Goal: Task Accomplishment & Management: Complete application form

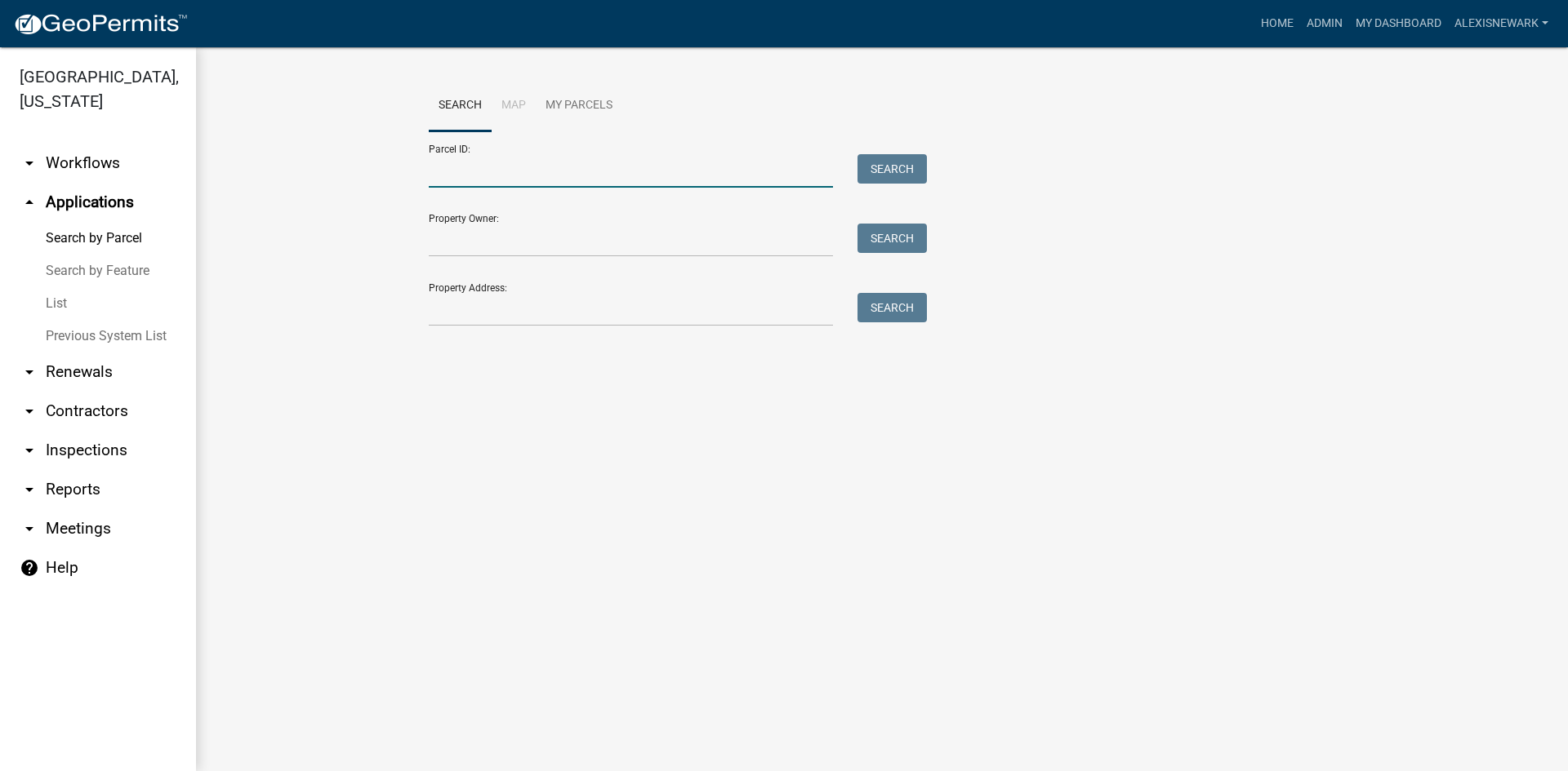
click at [467, 175] on input "Parcel ID:" at bounding box center [630, 171] width 404 height 34
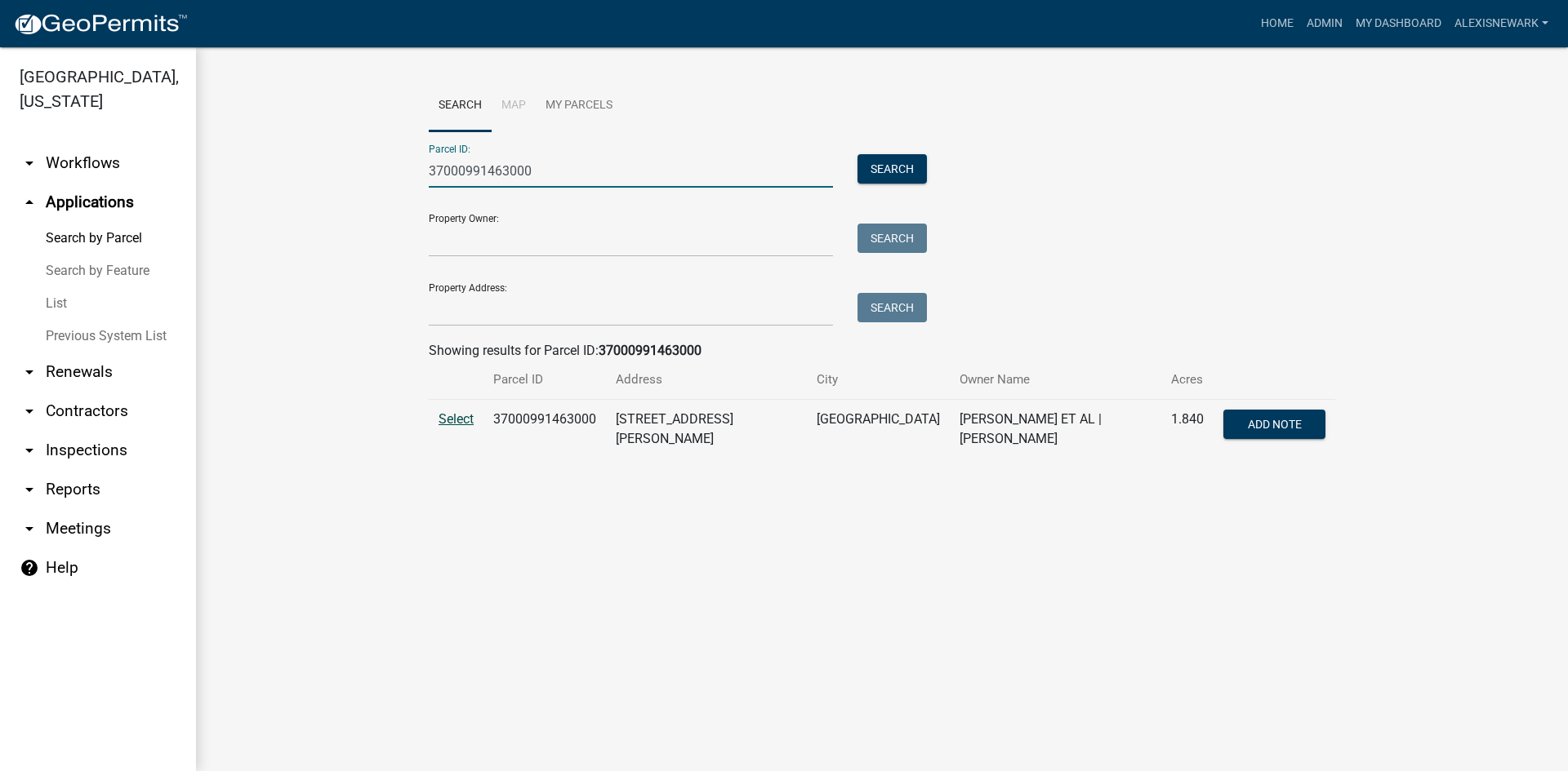
type input "37000991463000"
click at [467, 424] on span "Select" at bounding box center [456, 419] width 35 height 15
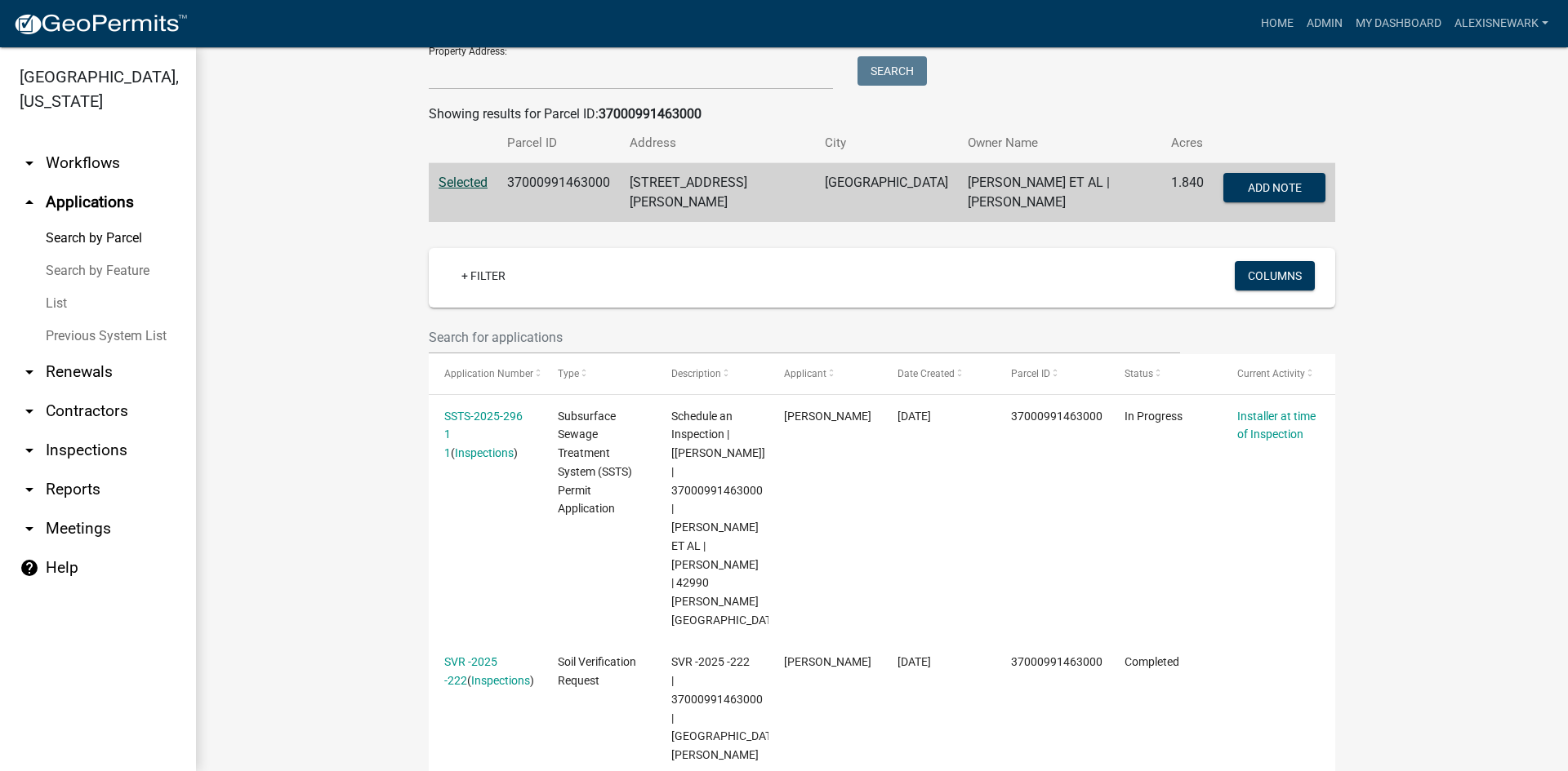
scroll to position [245, 0]
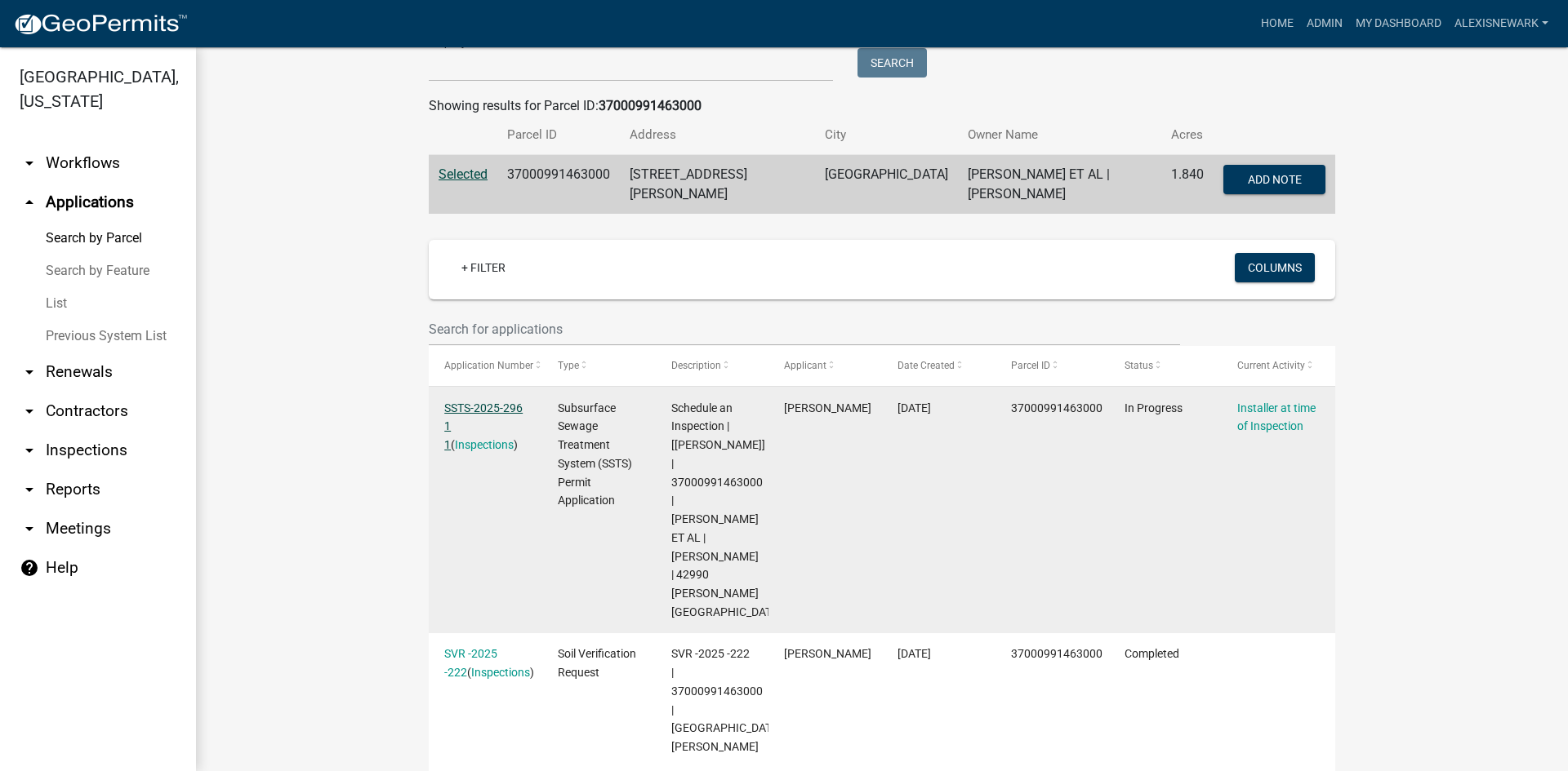
click at [457, 409] on link "SSTS-2025-296 1 1" at bounding box center [483, 427] width 78 height 51
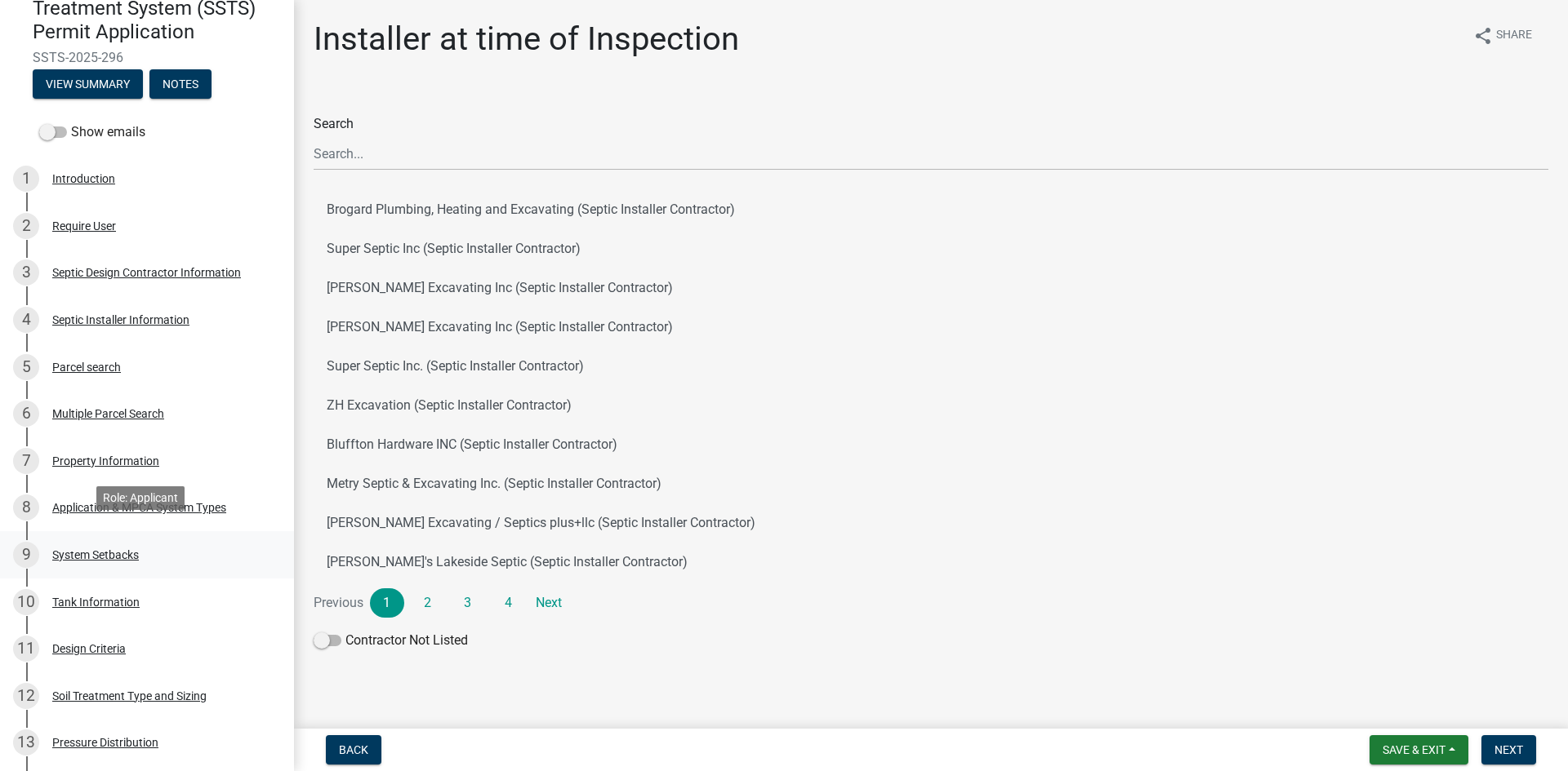
scroll to position [204, 0]
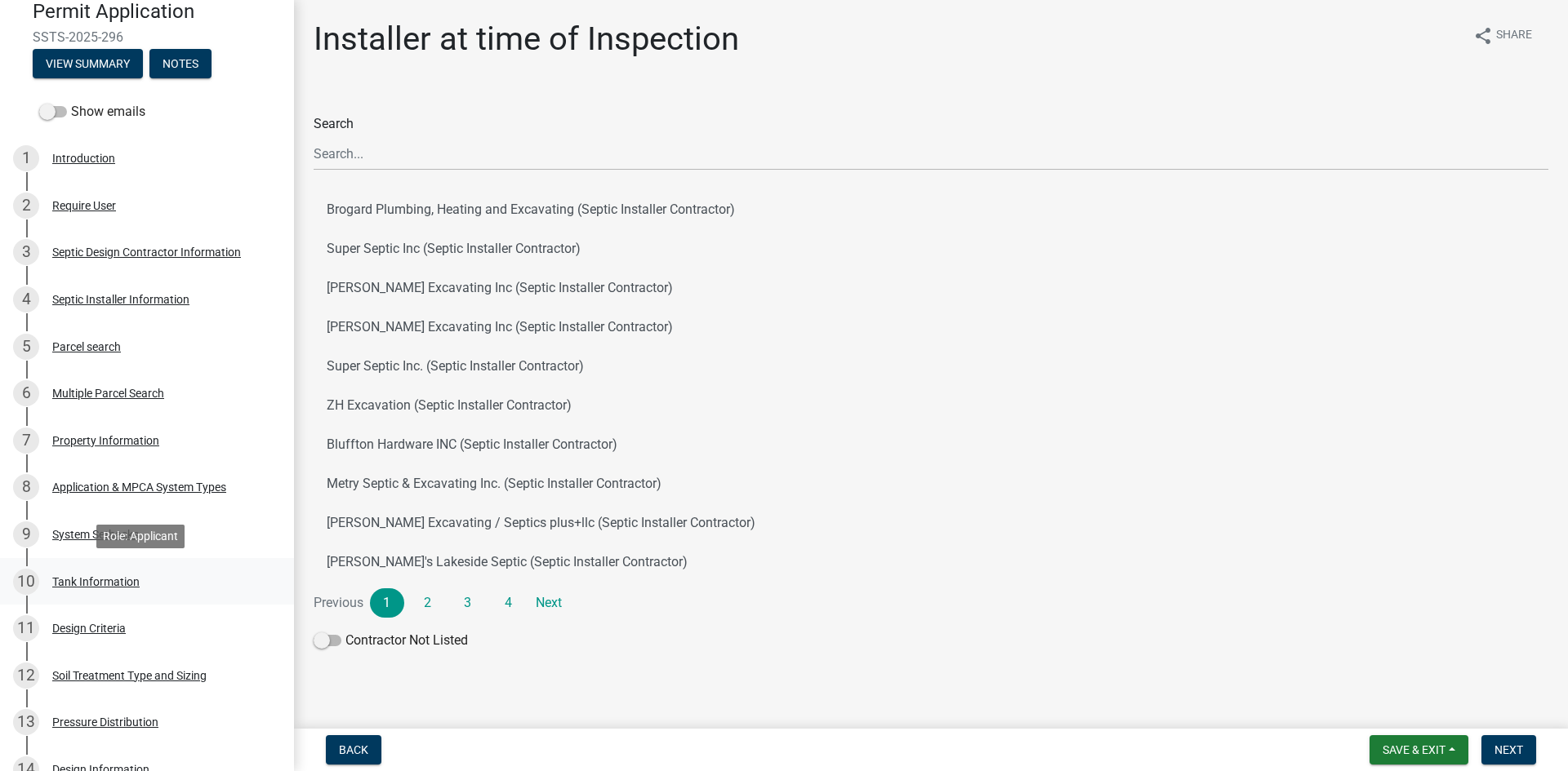
click at [206, 567] on link "10 Tank Information" at bounding box center [146, 582] width 294 height 47
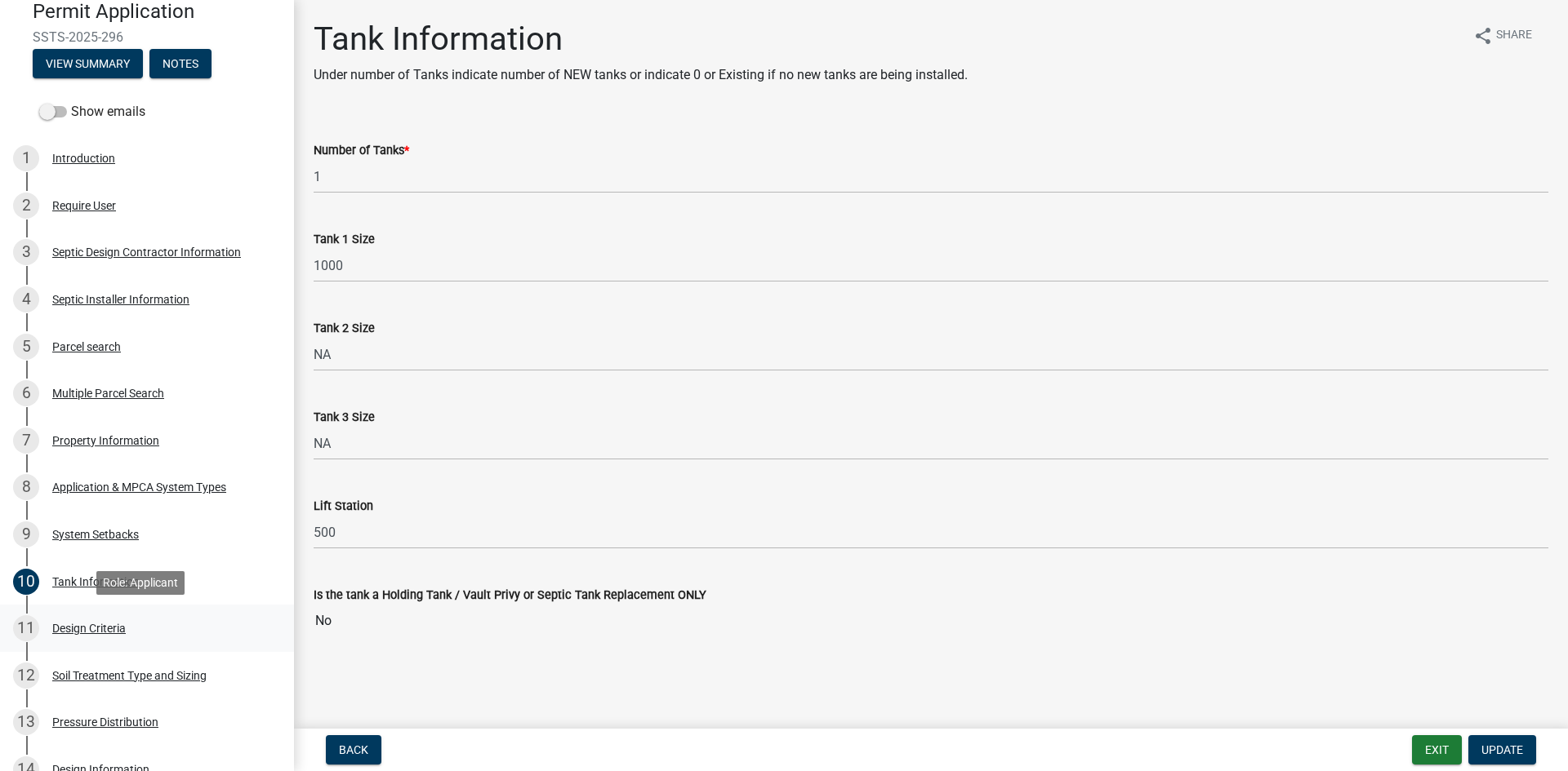
click at [238, 632] on div "11 Design Criteria" at bounding box center [140, 628] width 255 height 26
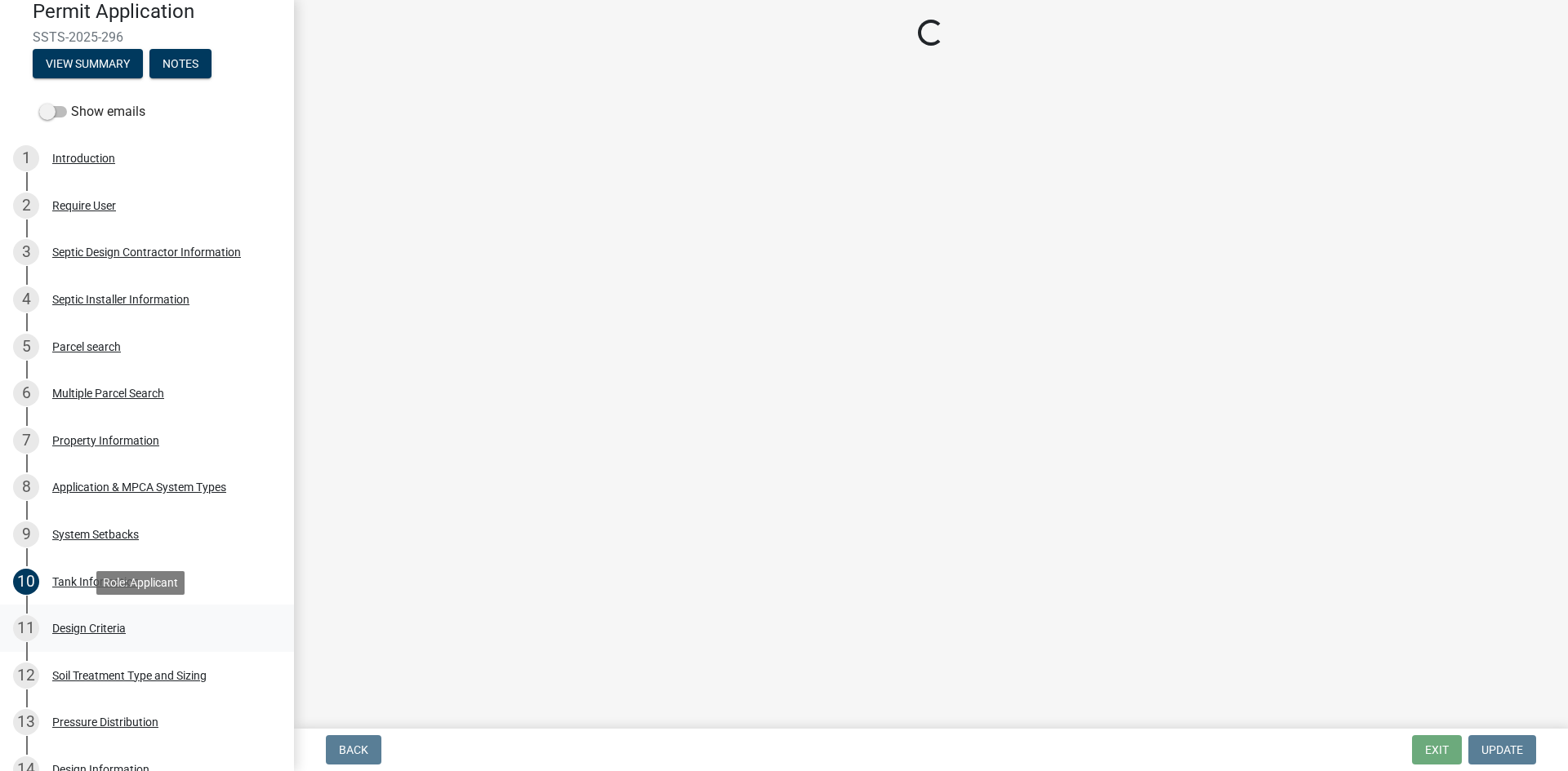
select select "161dc003-2926-44f5-9717-bc9d566eecc1"
select select "3ca66991-ccde-4548-bdad-f82583be96e2"
select select "14354fbd-e666-4c9c-b77c-8c181d233a28"
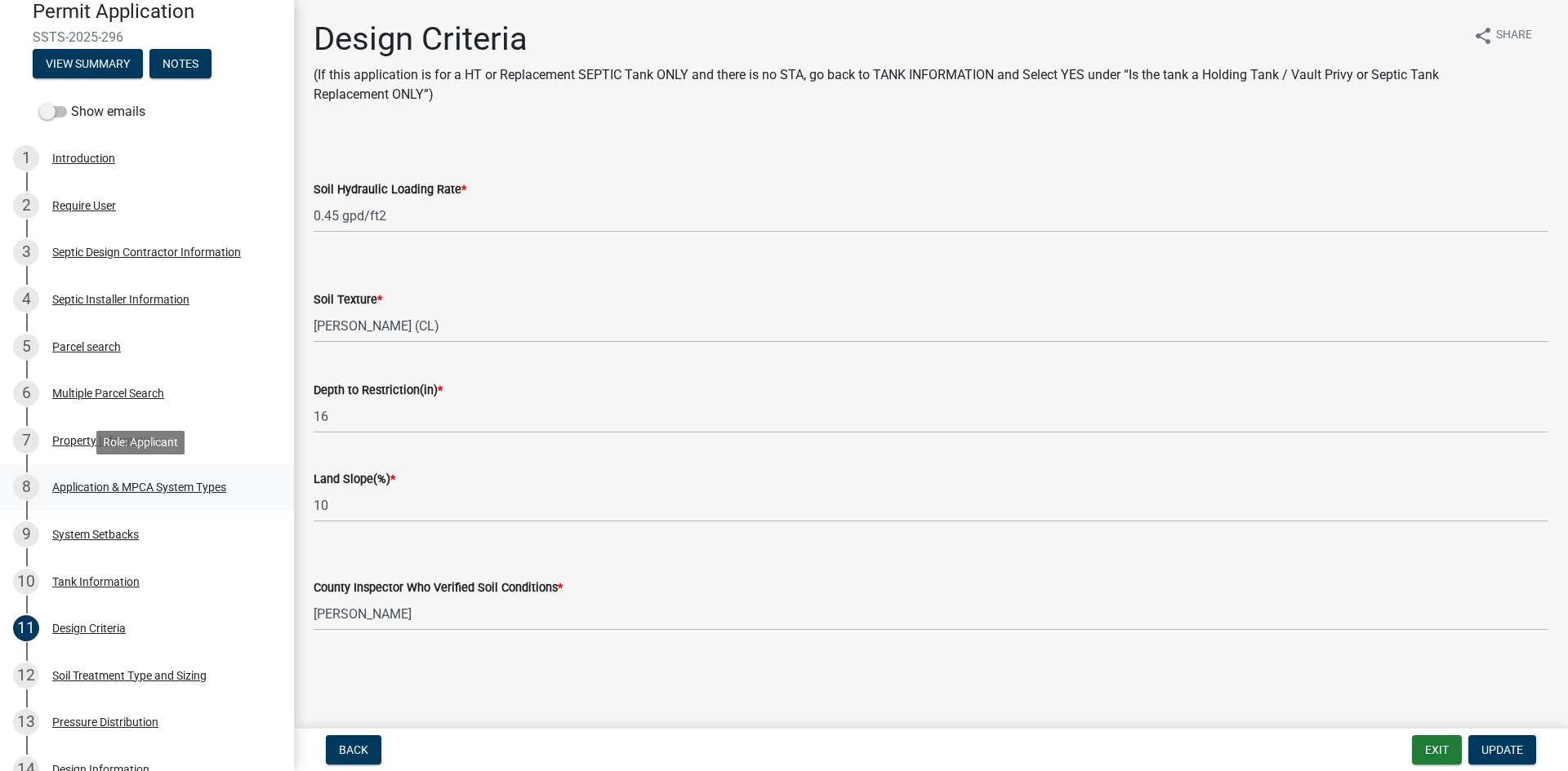
click at [194, 492] on div "Application & MPCA System Types" at bounding box center [138, 487] width 174 height 12
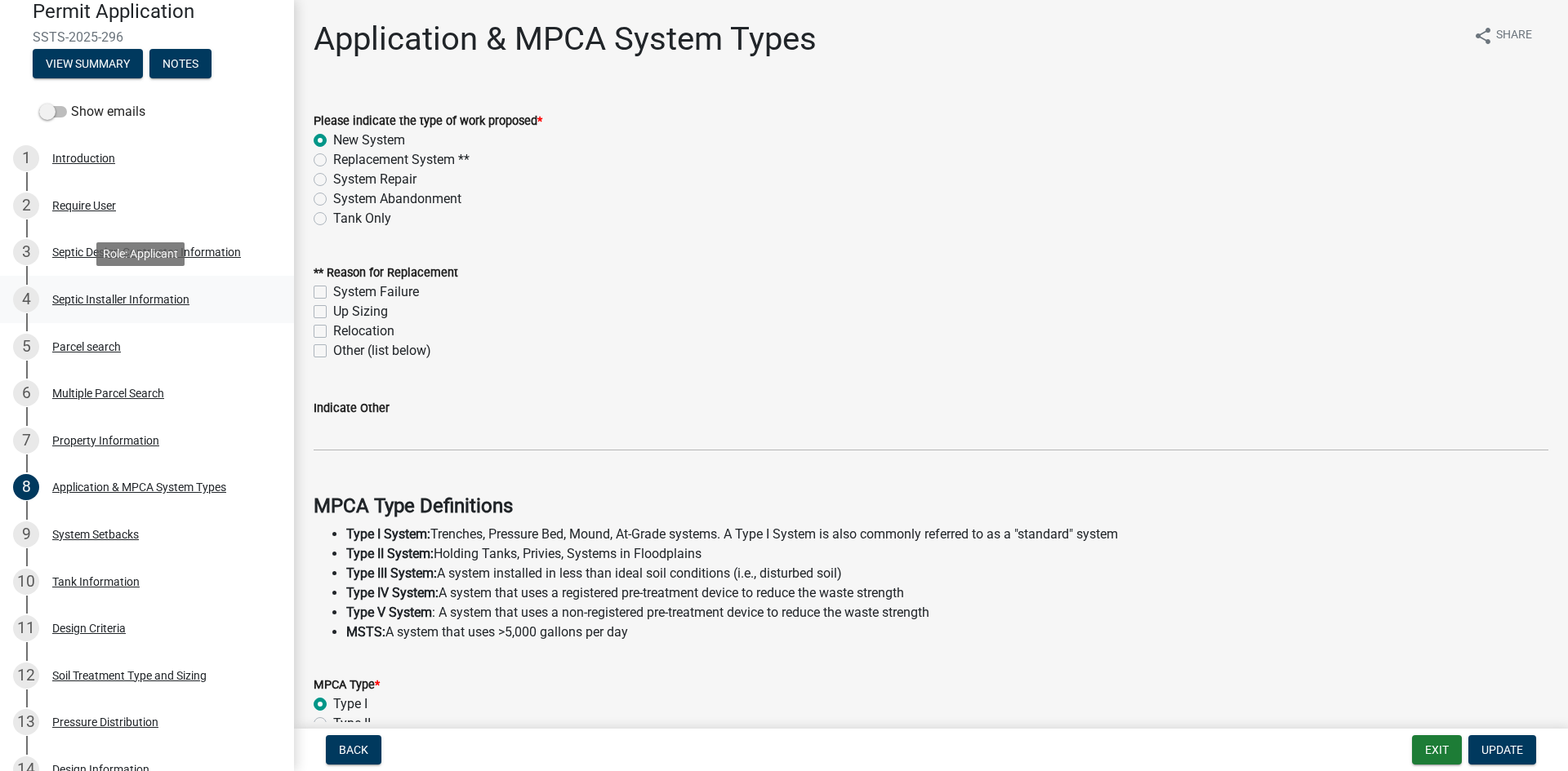
click at [210, 297] on div "4 Septic Installer Information" at bounding box center [140, 299] width 255 height 26
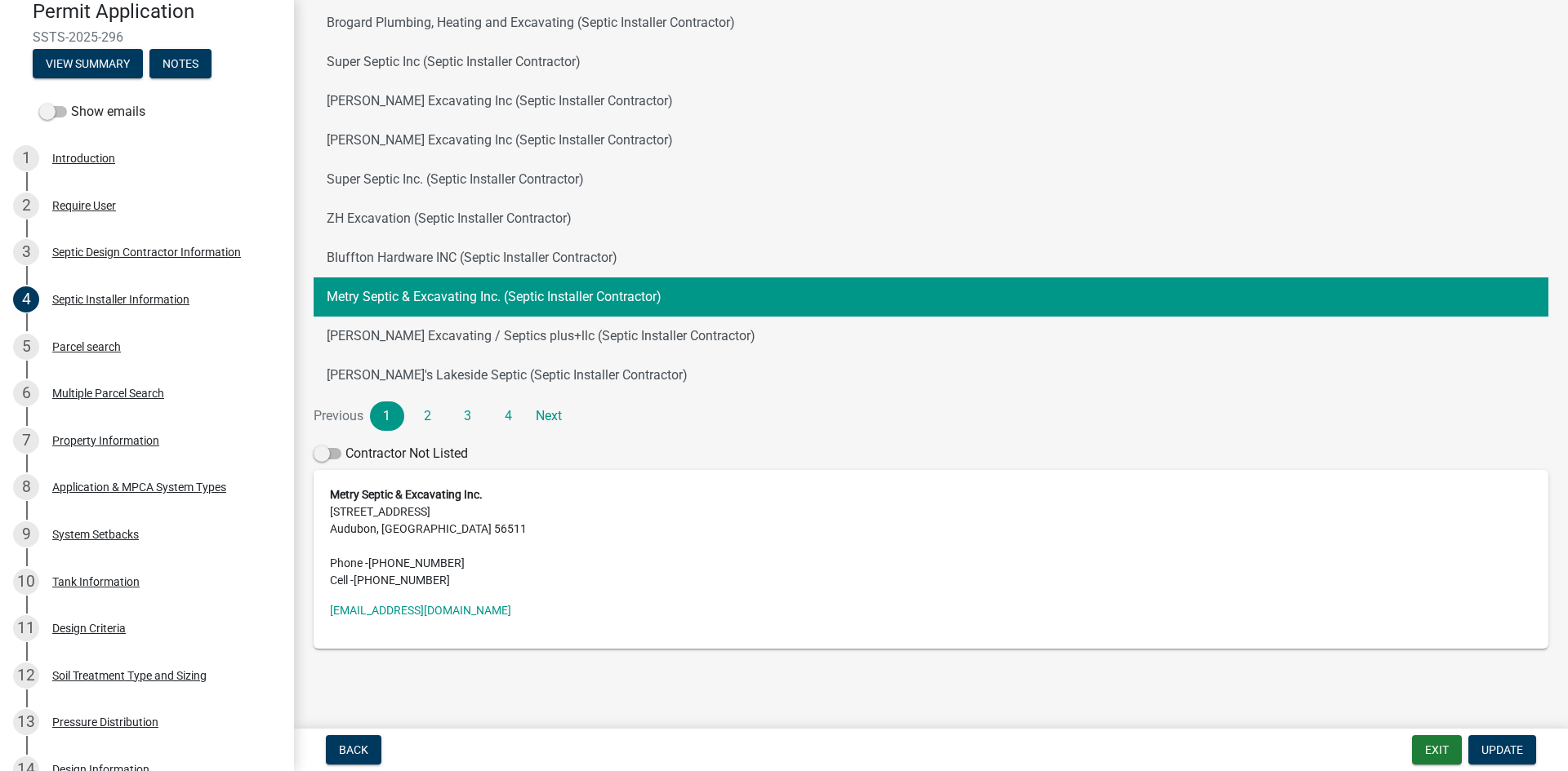
scroll to position [190, 0]
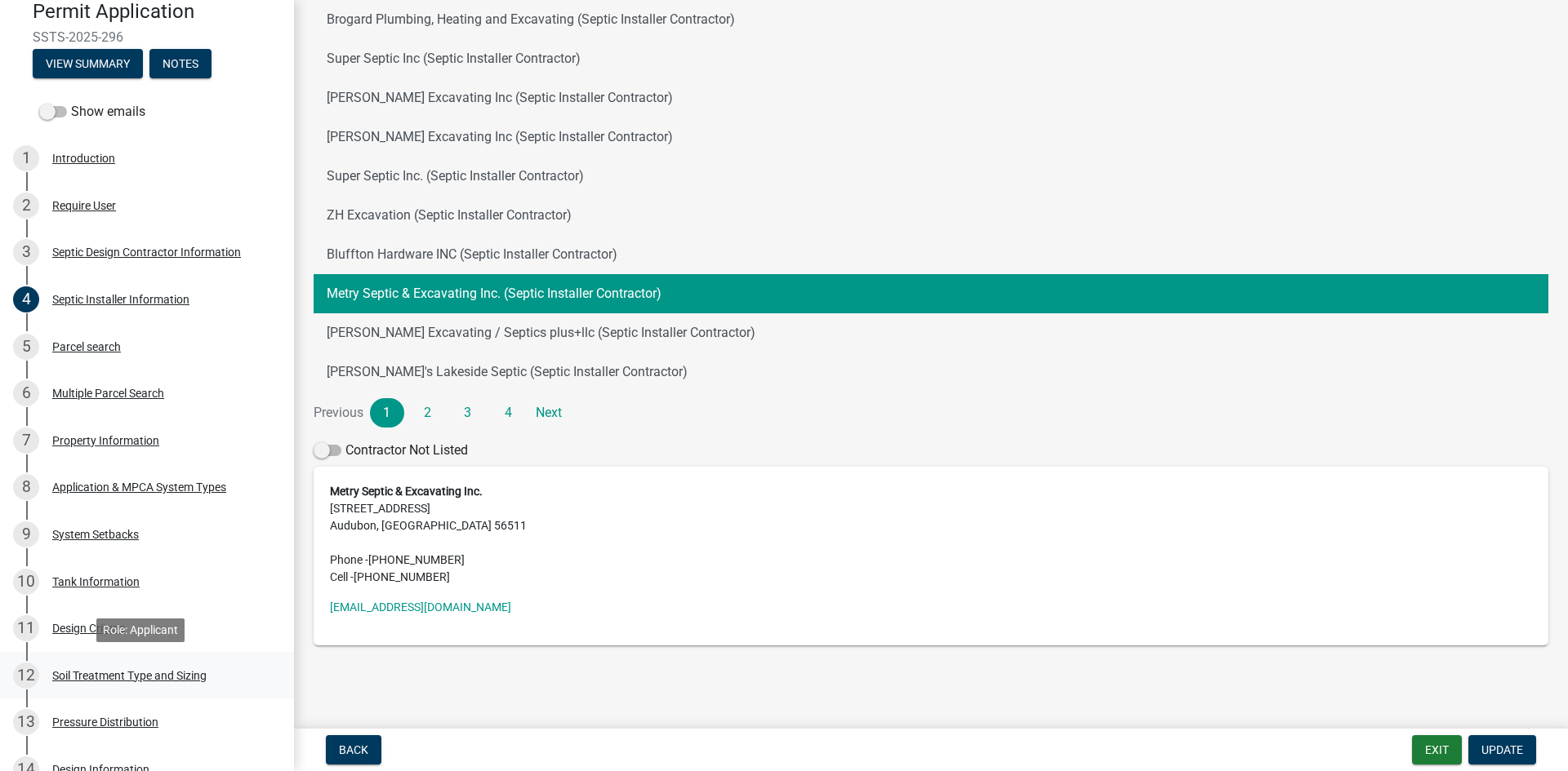
click at [206, 656] on link "12 Soil Treatment Type and Sizing" at bounding box center [146, 676] width 294 height 47
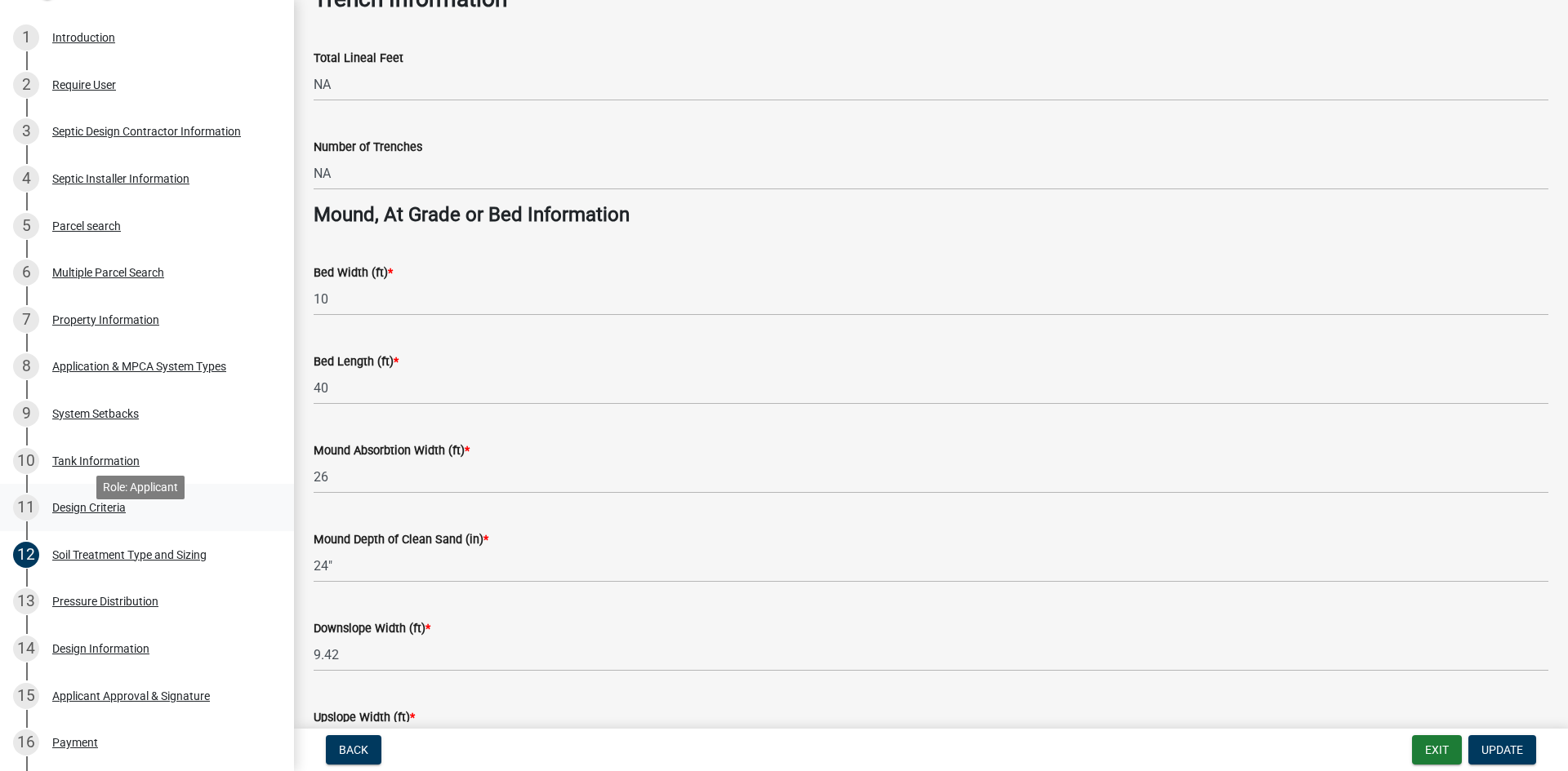
scroll to position [347, 0]
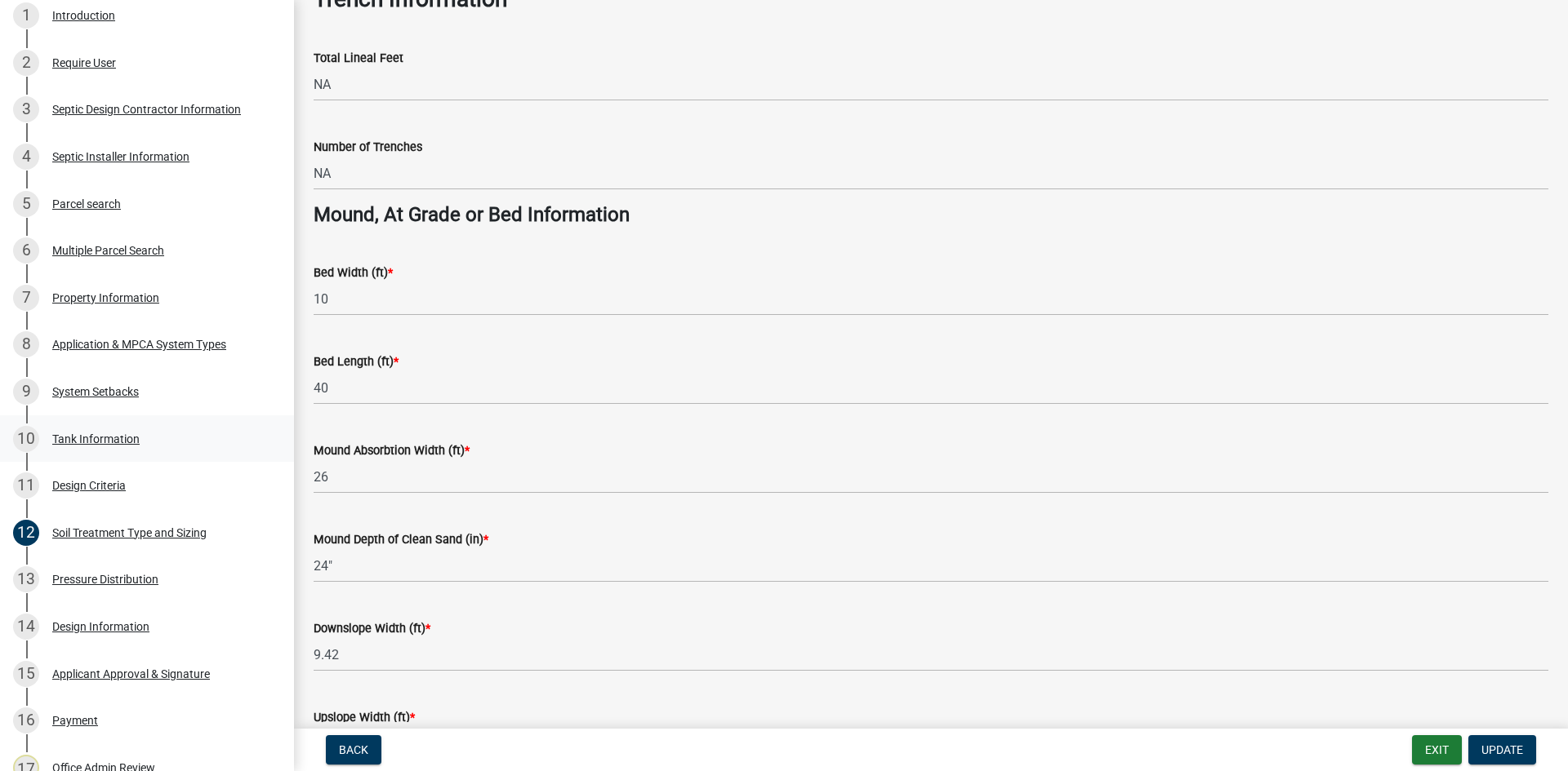
click at [164, 459] on link "10 Tank Information" at bounding box center [146, 439] width 294 height 47
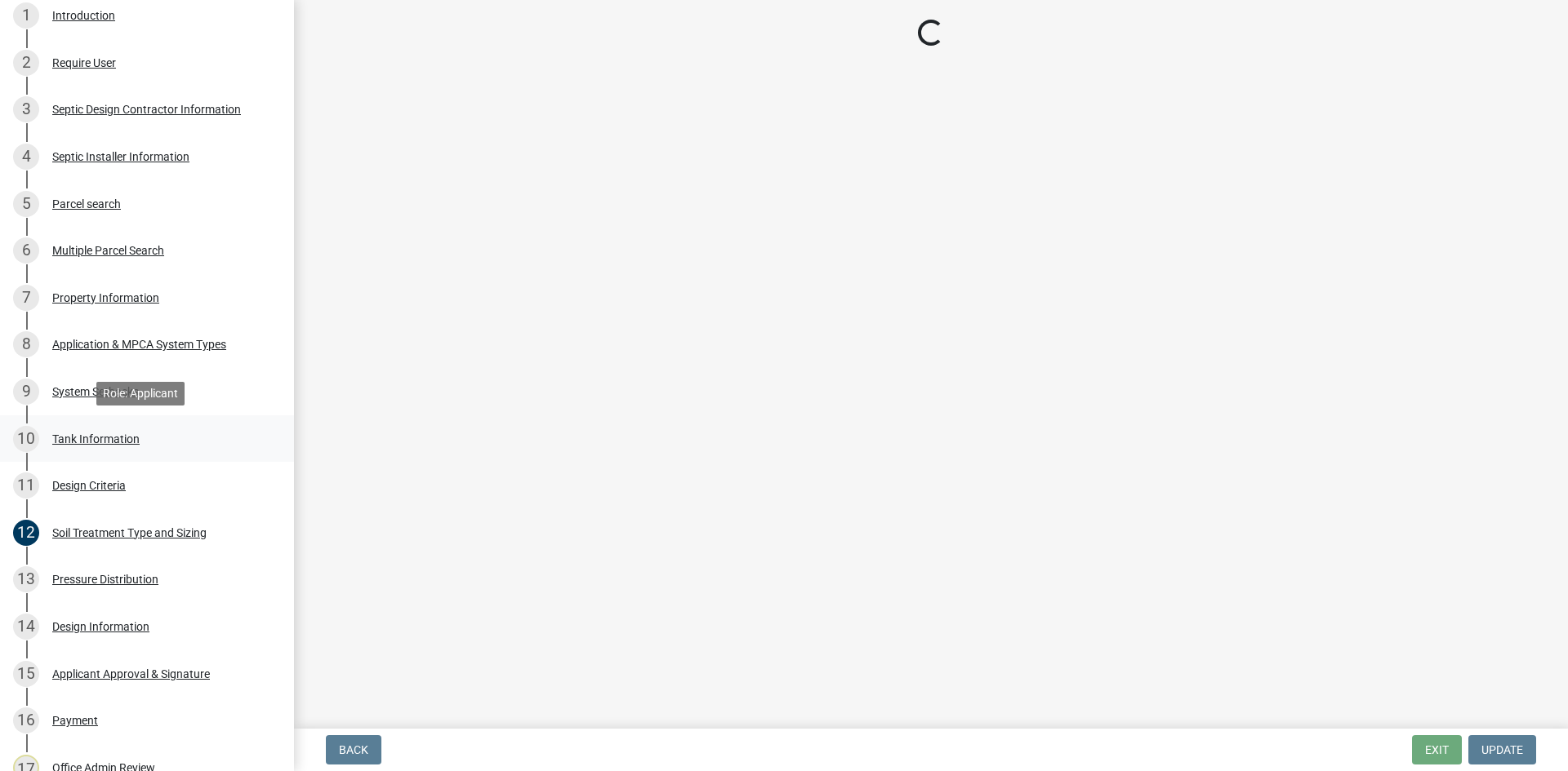
scroll to position [0, 0]
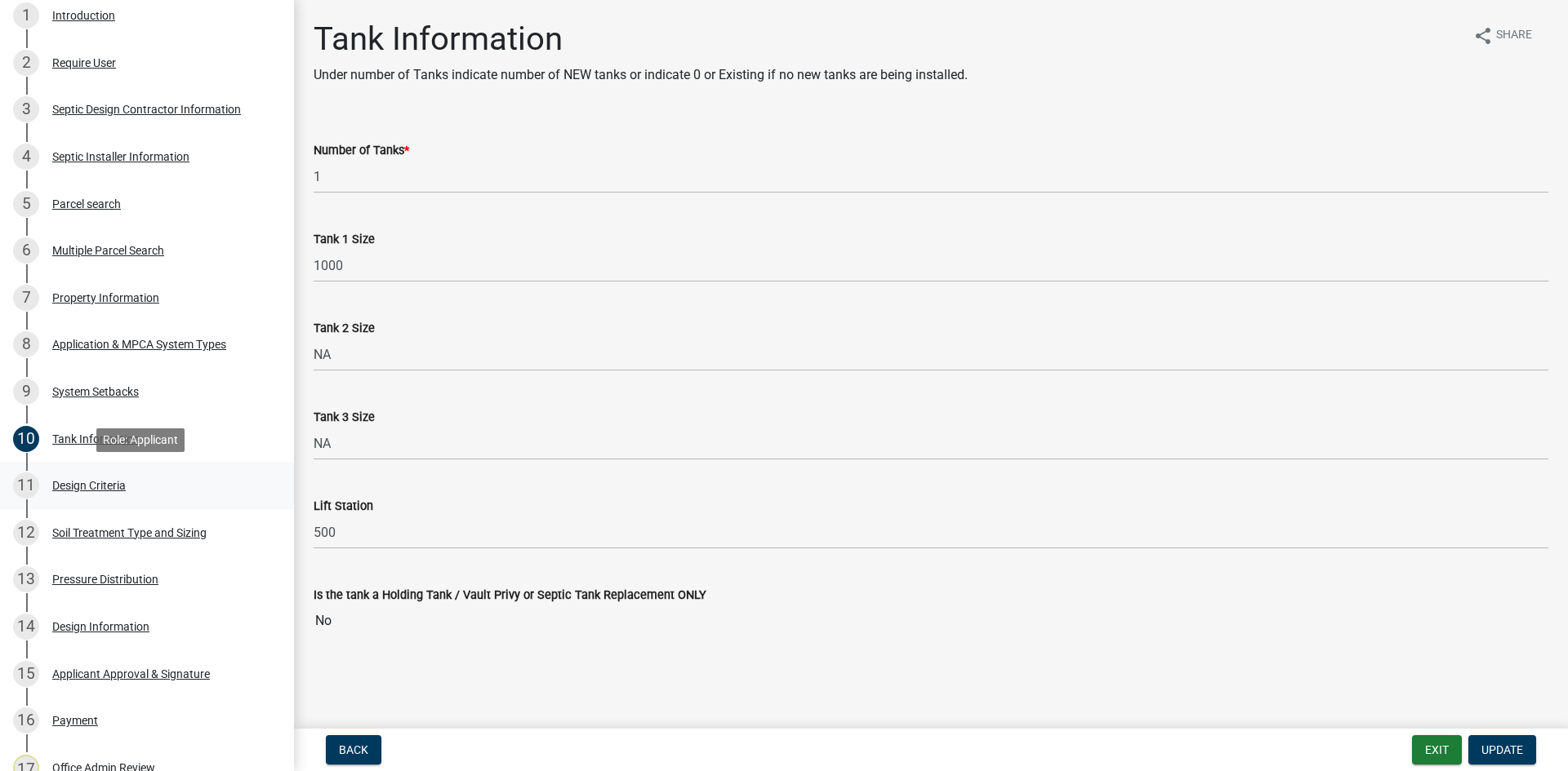
click at [197, 490] on div "11 Design Criteria" at bounding box center [140, 486] width 255 height 26
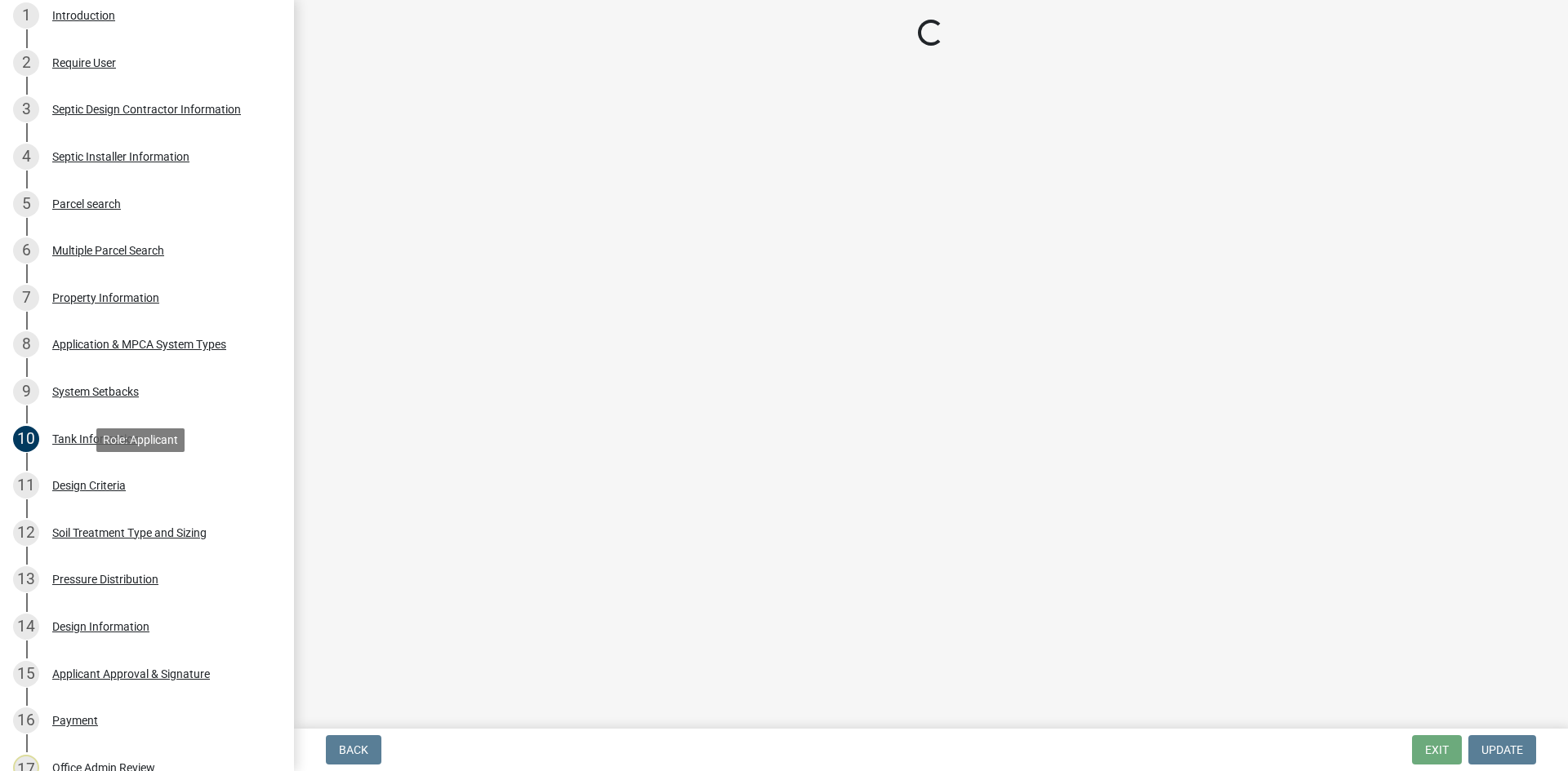
select select "161dc003-2926-44f5-9717-bc9d566eecc1"
select select "3ca66991-ccde-4548-bdad-f82583be96e2"
select select "14354fbd-e666-4c9c-b77c-8c181d233a28"
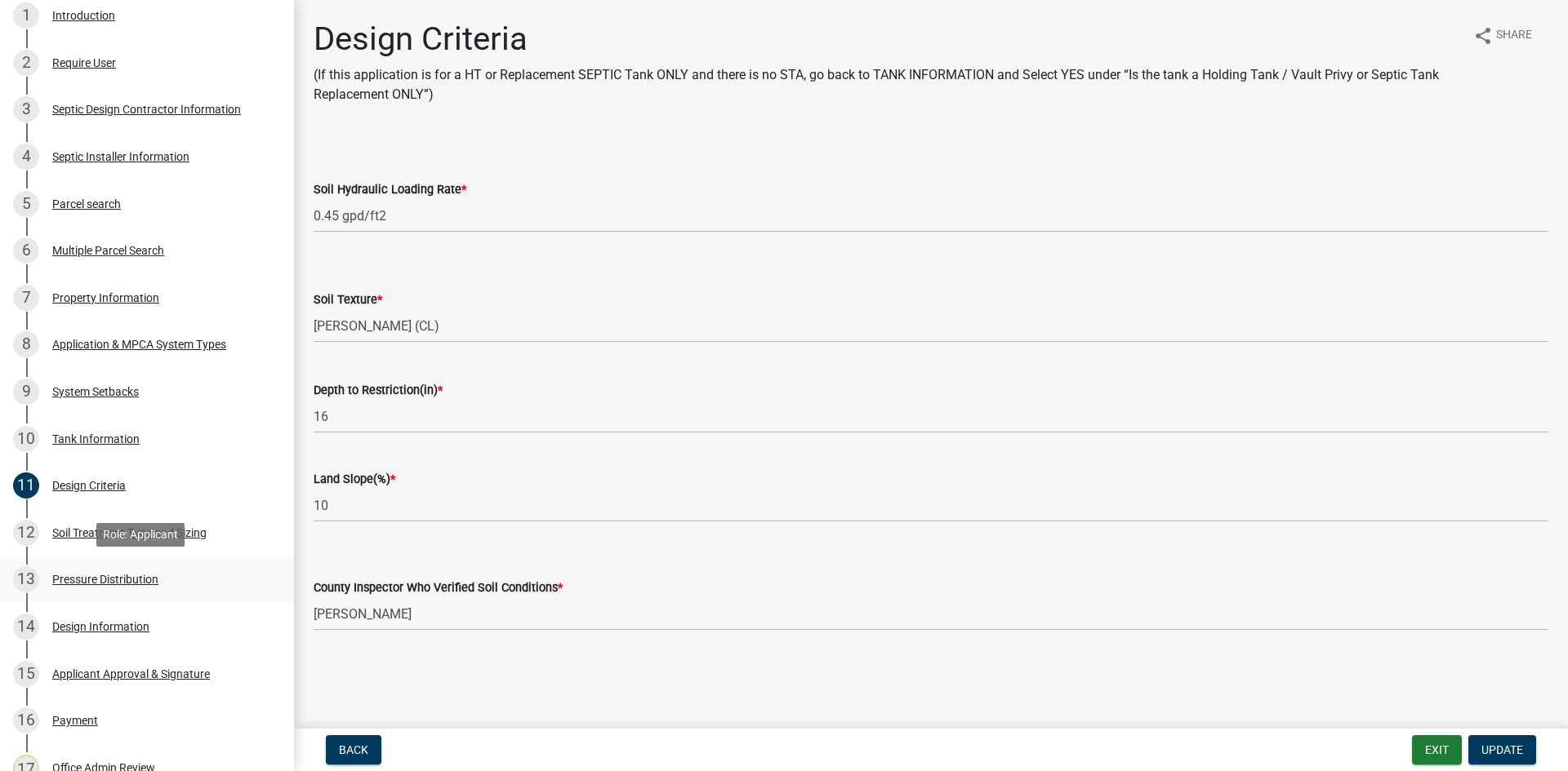
click at [221, 591] on div "13 Pressure Distribution" at bounding box center [140, 579] width 255 height 26
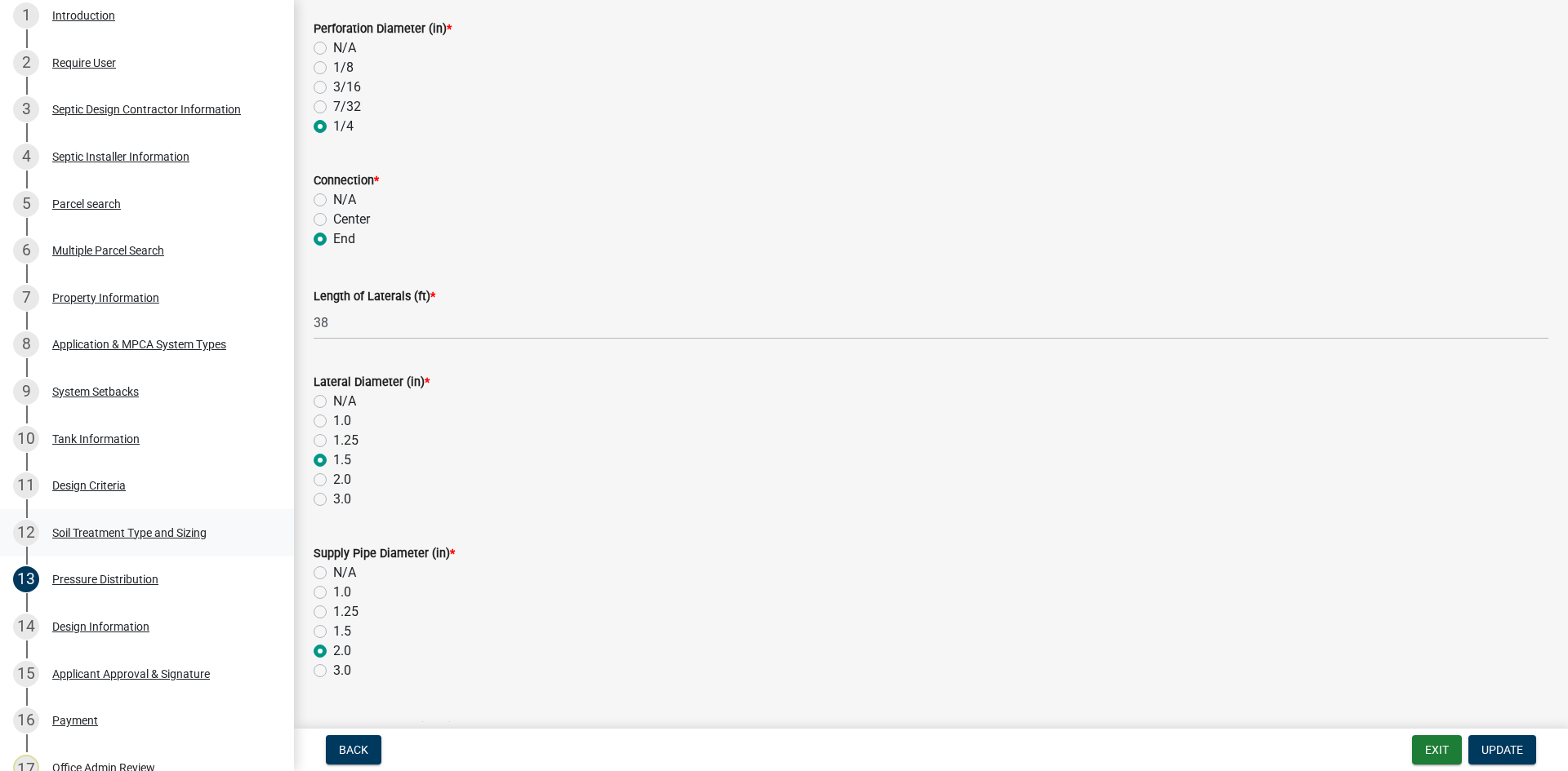
scroll to position [207, 0]
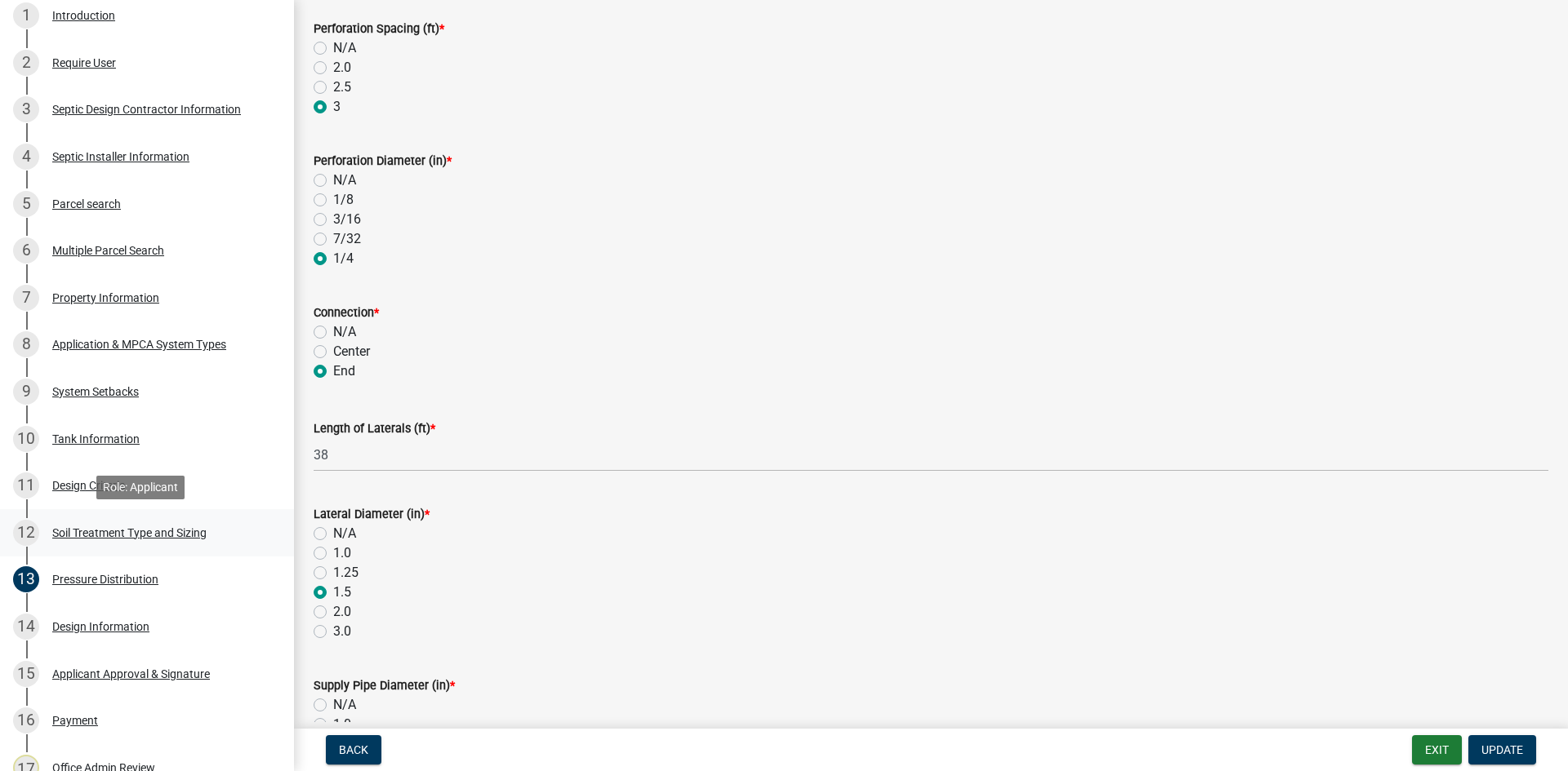
click at [153, 520] on div "12 Soil Treatment Type and Sizing" at bounding box center [140, 533] width 255 height 26
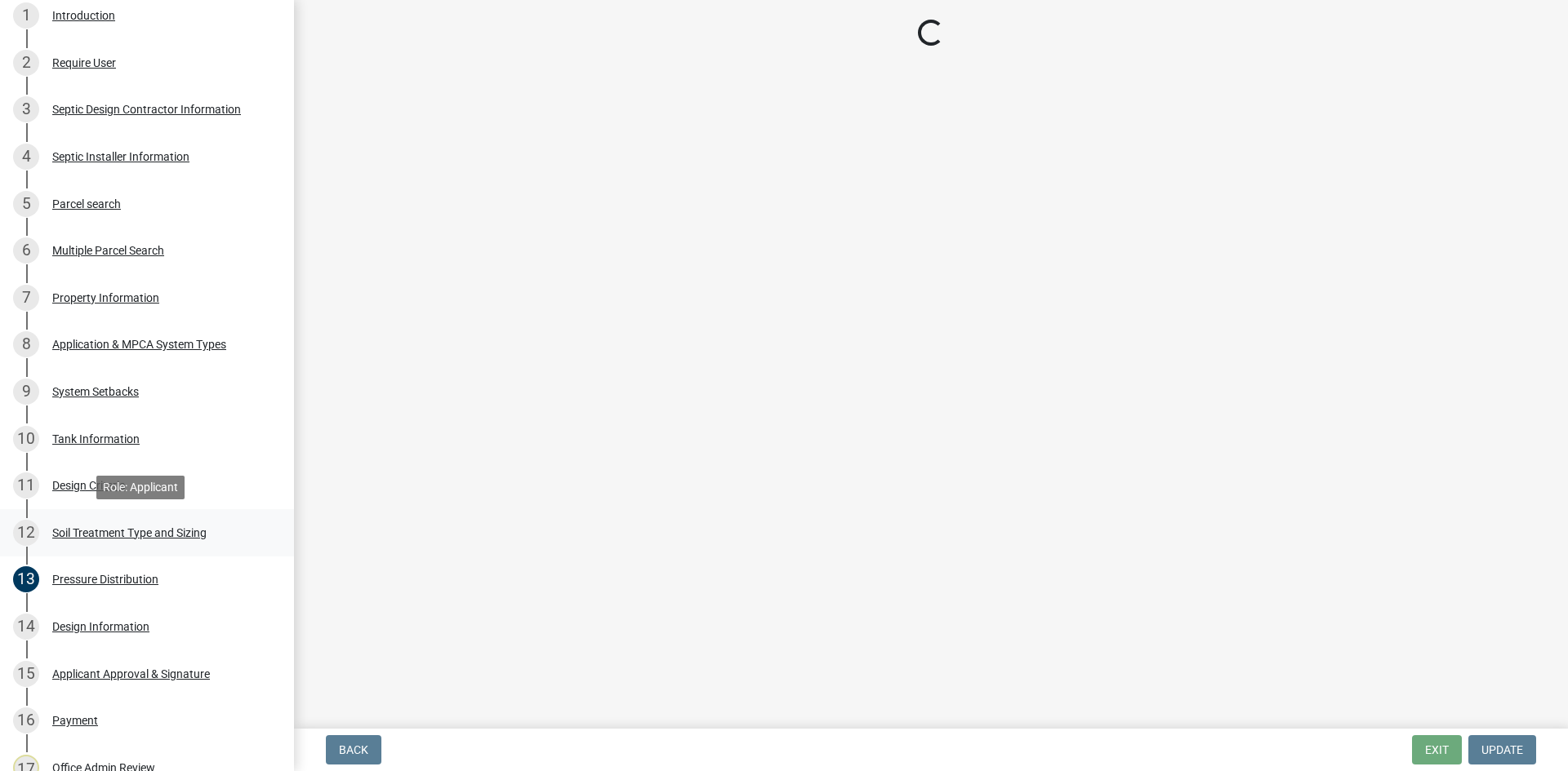
scroll to position [0, 0]
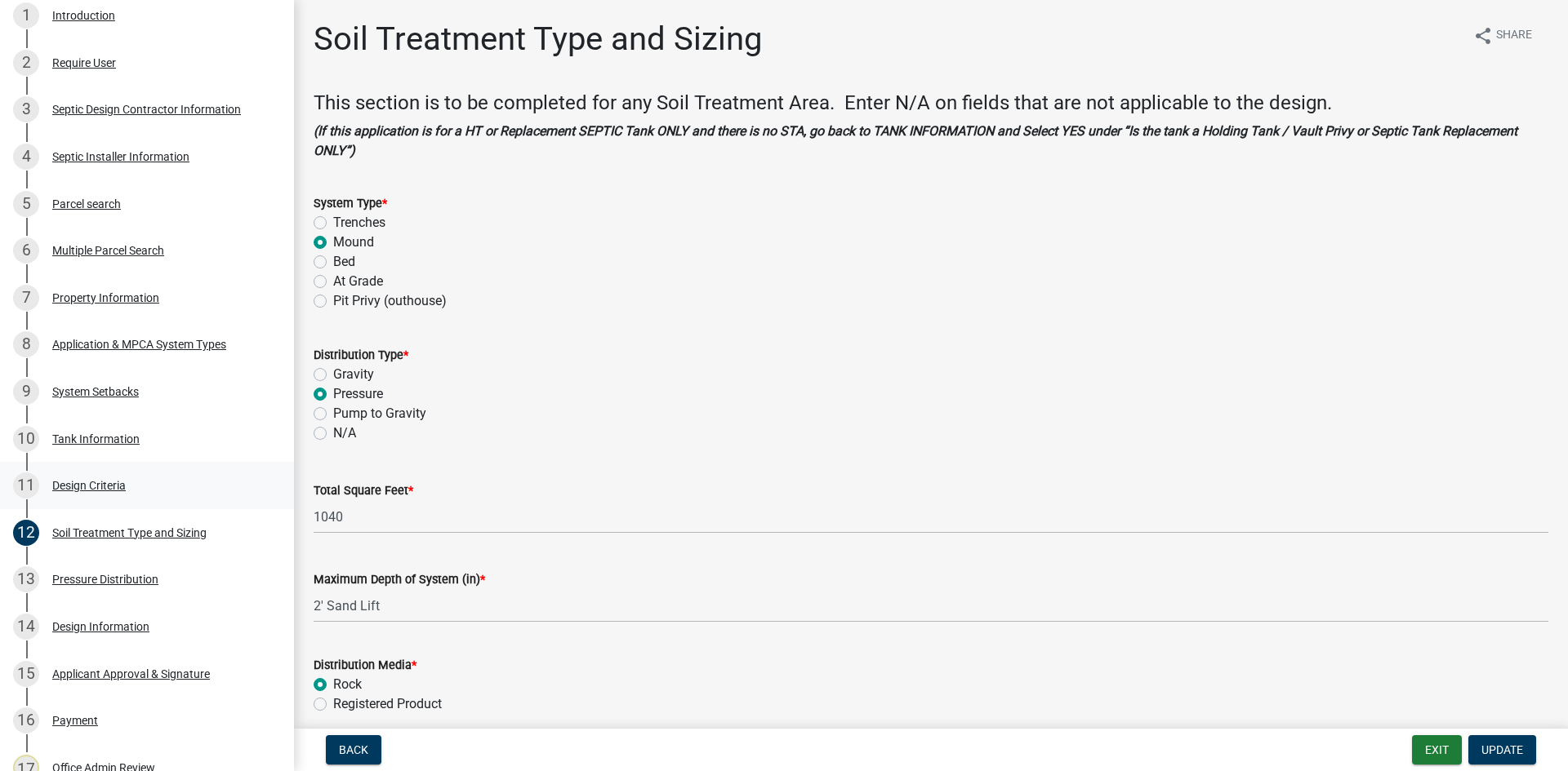
click at [165, 476] on div "11 Design Criteria" at bounding box center [140, 486] width 255 height 26
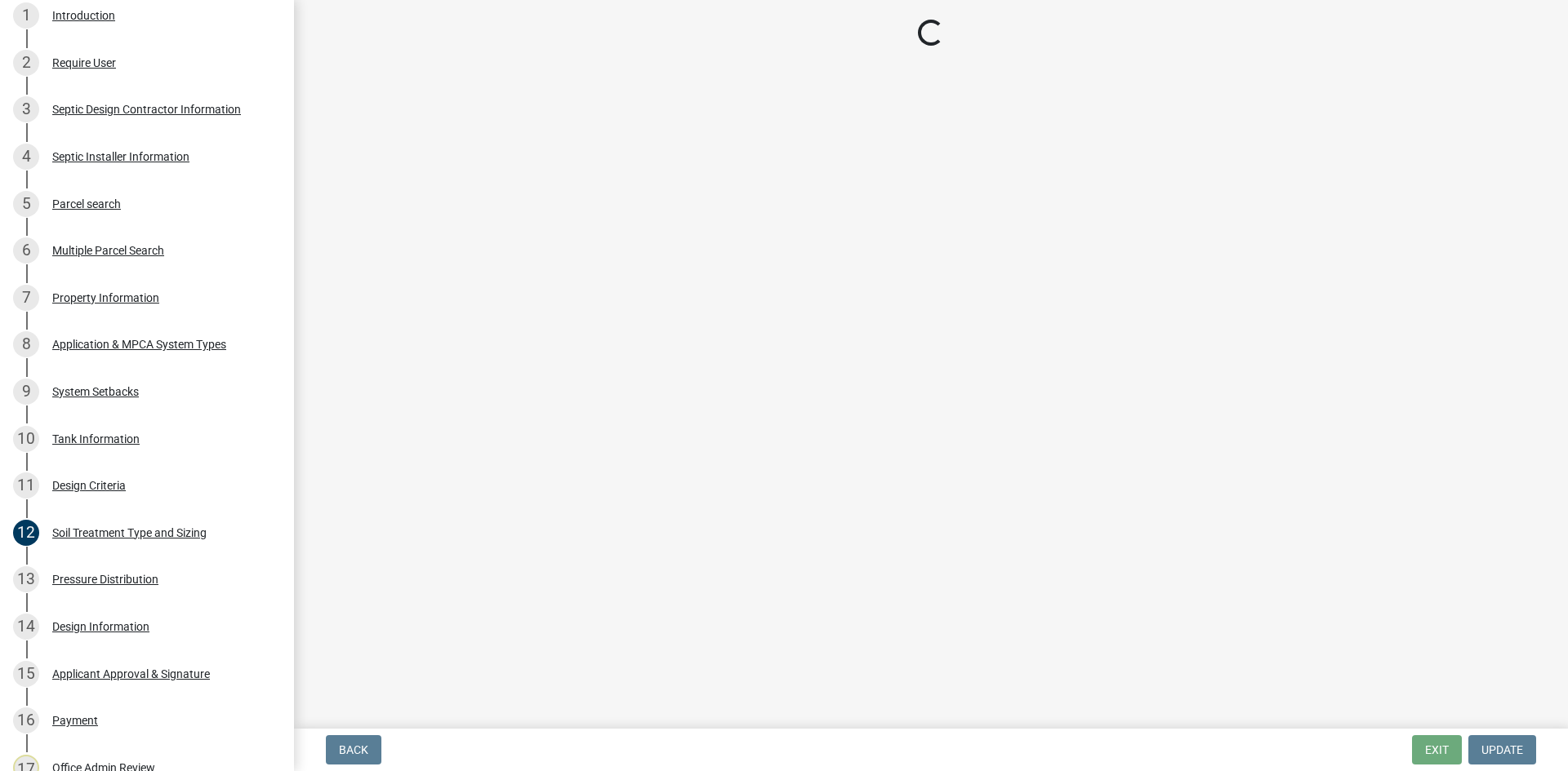
select select "161dc003-2926-44f5-9717-bc9d566eecc1"
select select "3ca66991-ccde-4548-bdad-f82583be96e2"
select select "14354fbd-e666-4c9c-b77c-8c181d233a28"
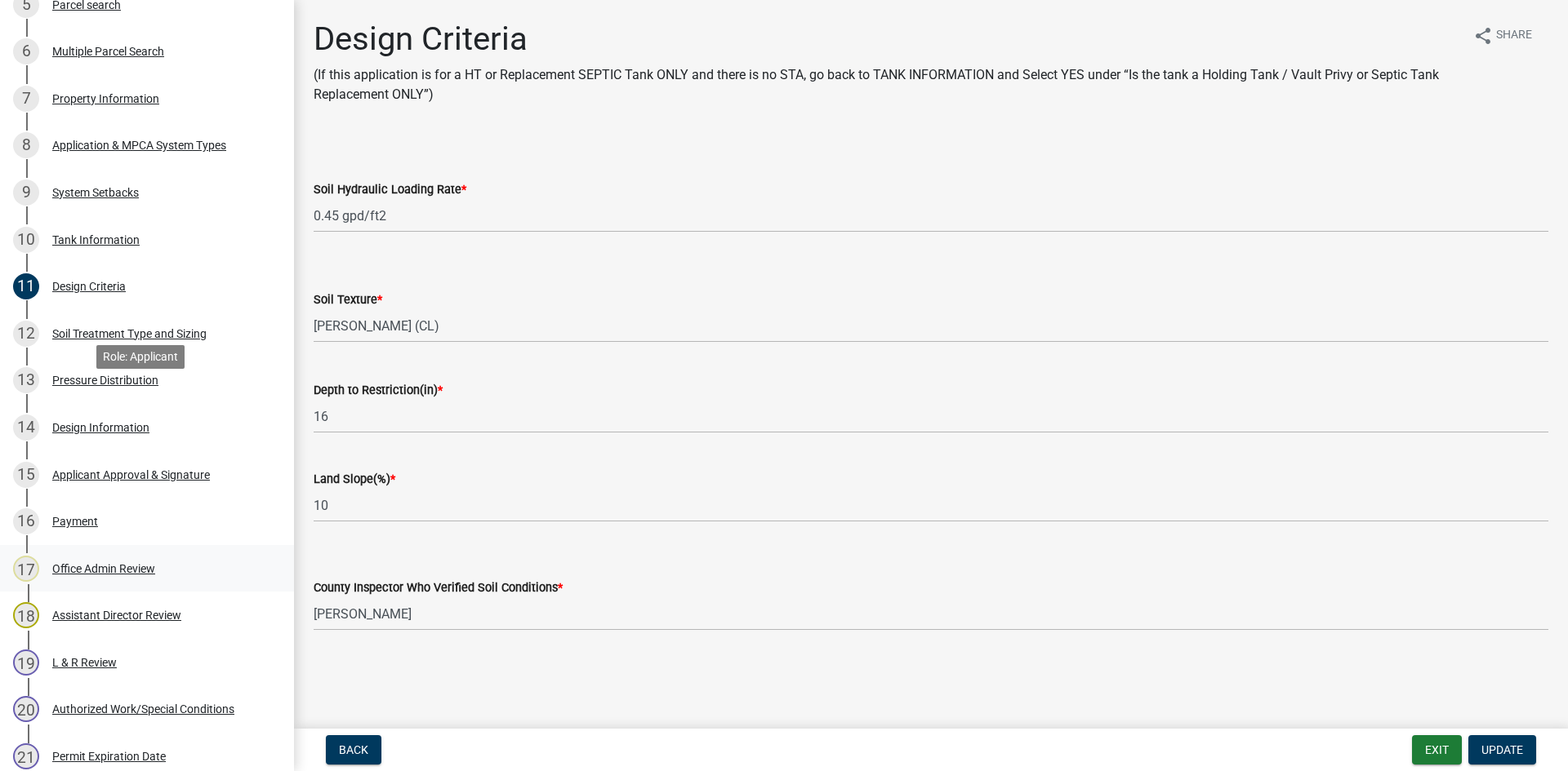
scroll to position [551, 0]
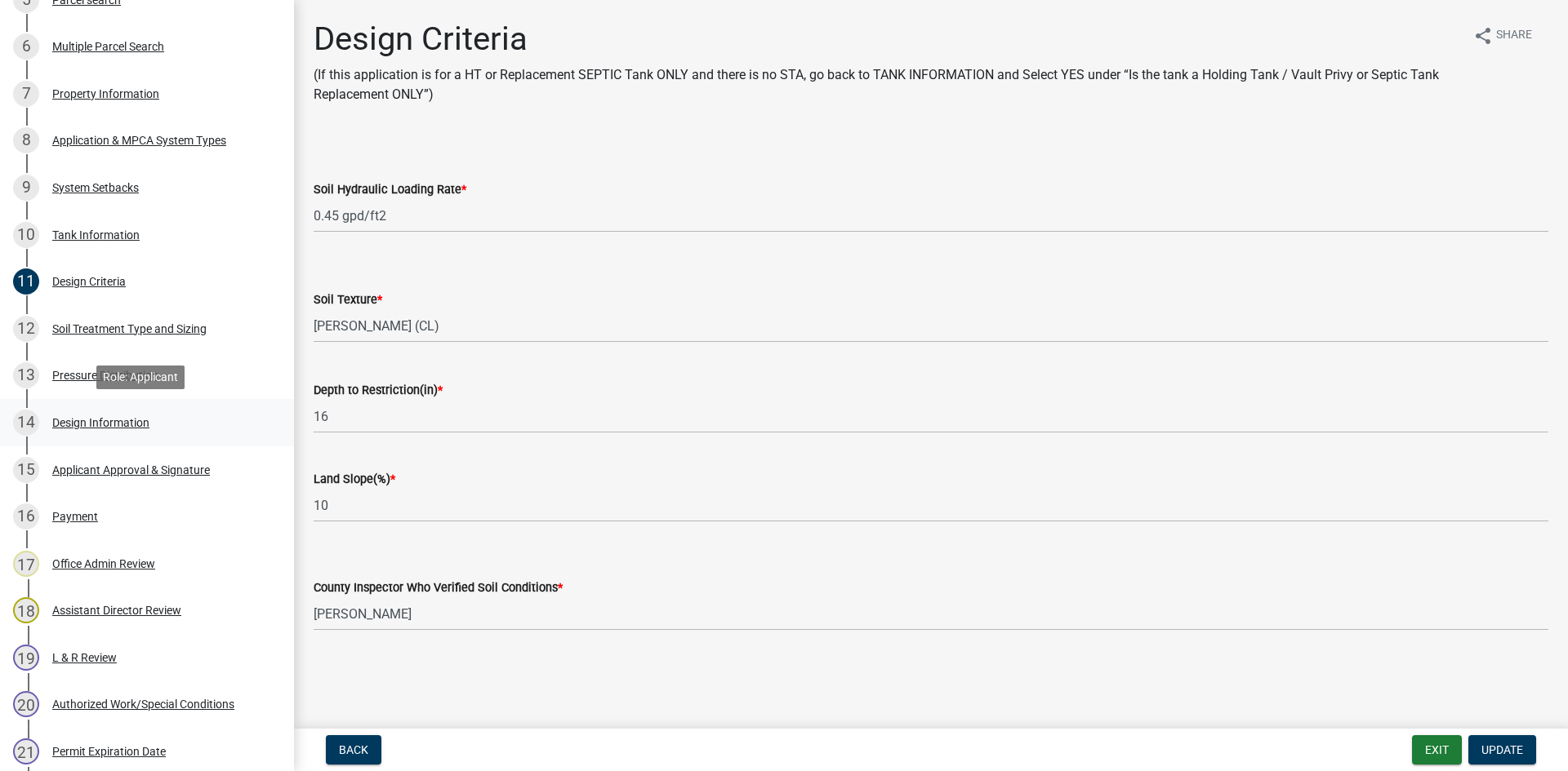
click at [209, 425] on div "14 Design Information" at bounding box center [140, 423] width 255 height 26
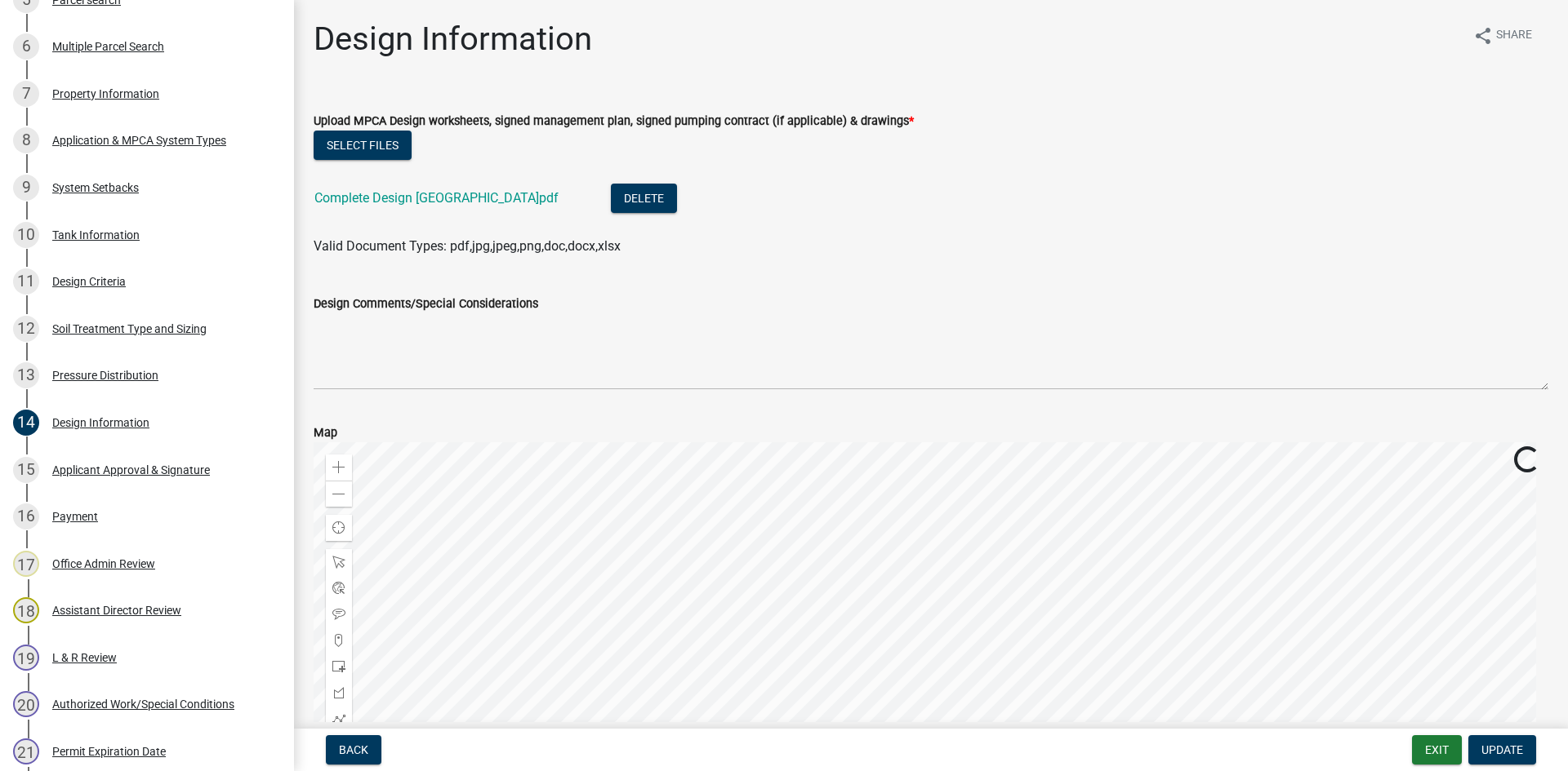
scroll to position [41, 0]
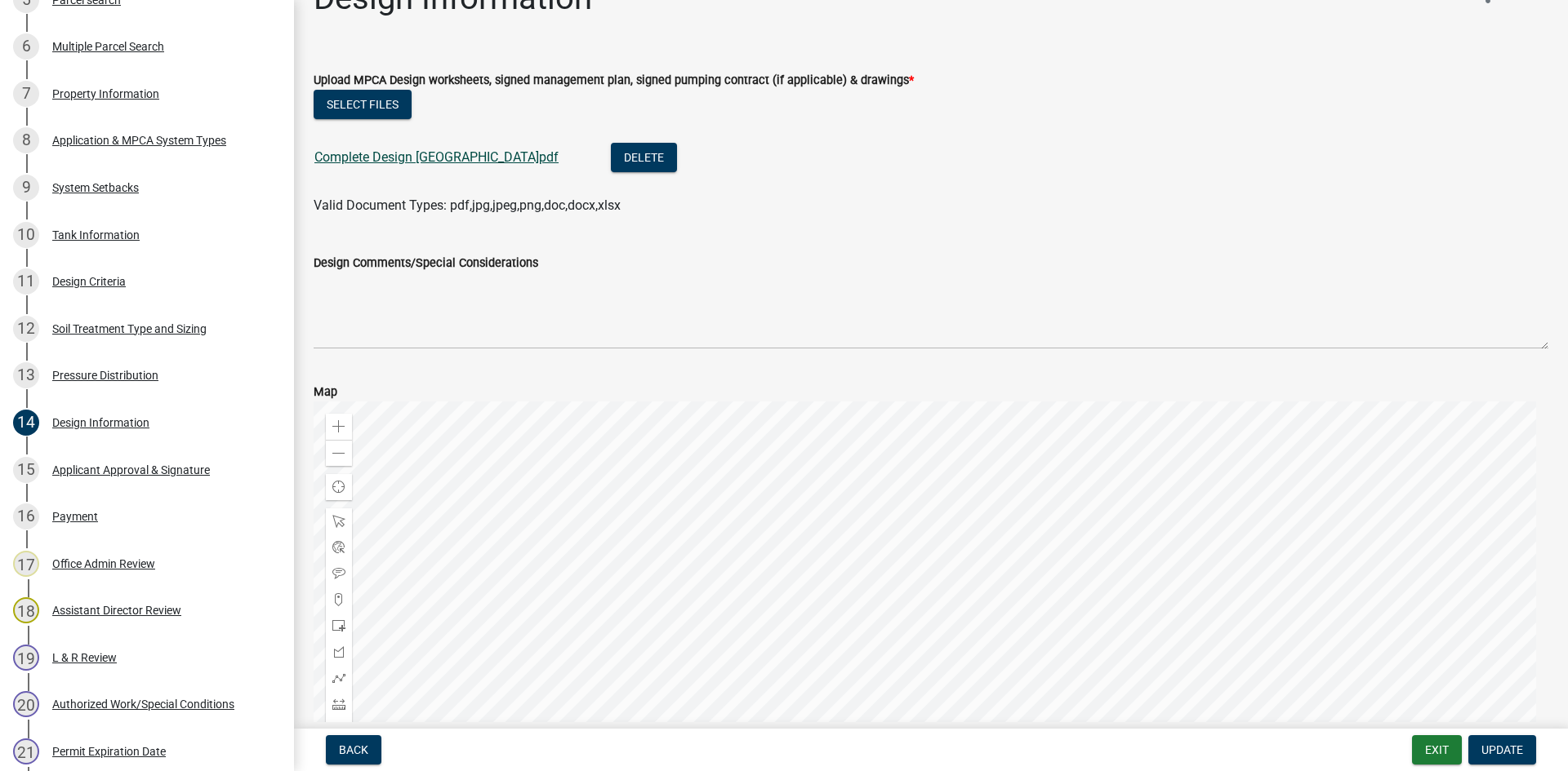
click at [360, 162] on link "Complete Design [GEOGRAPHIC_DATA]pdf" at bounding box center [437, 156] width 244 height 15
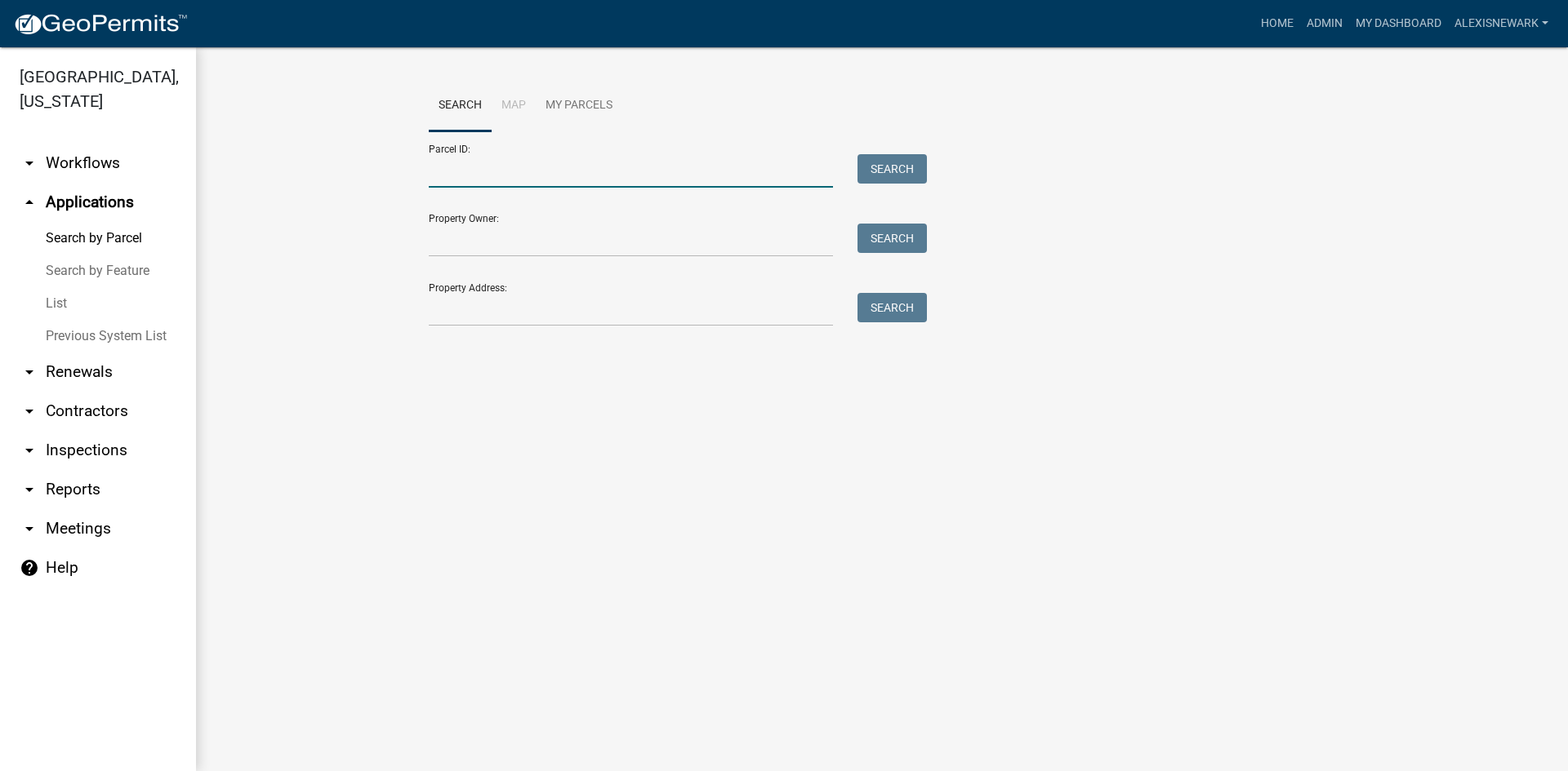
click at [484, 165] on input "Parcel ID:" at bounding box center [630, 171] width 404 height 34
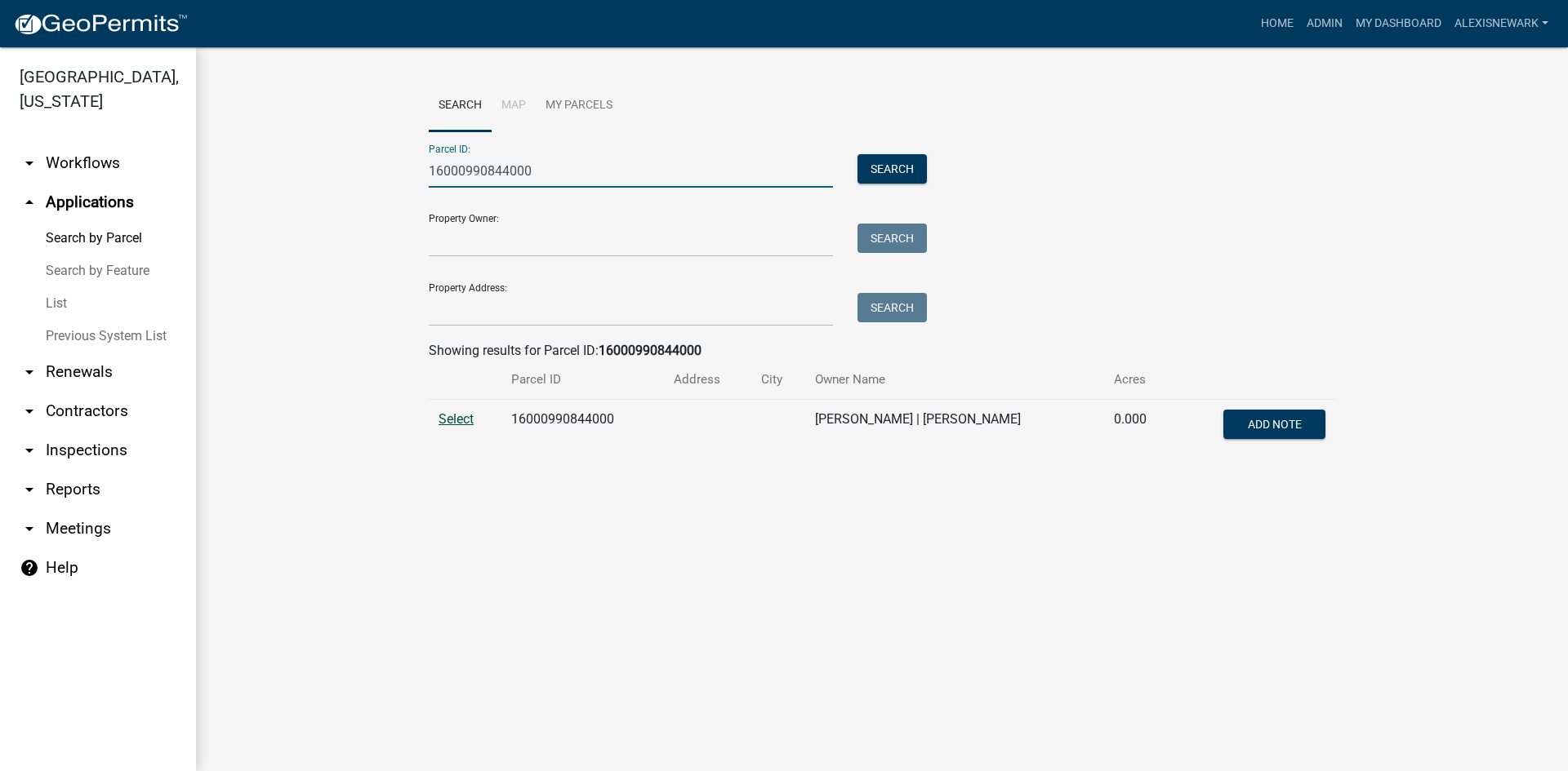
type input "16000990844000"
click at [452, 420] on span "Select" at bounding box center [456, 419] width 35 height 15
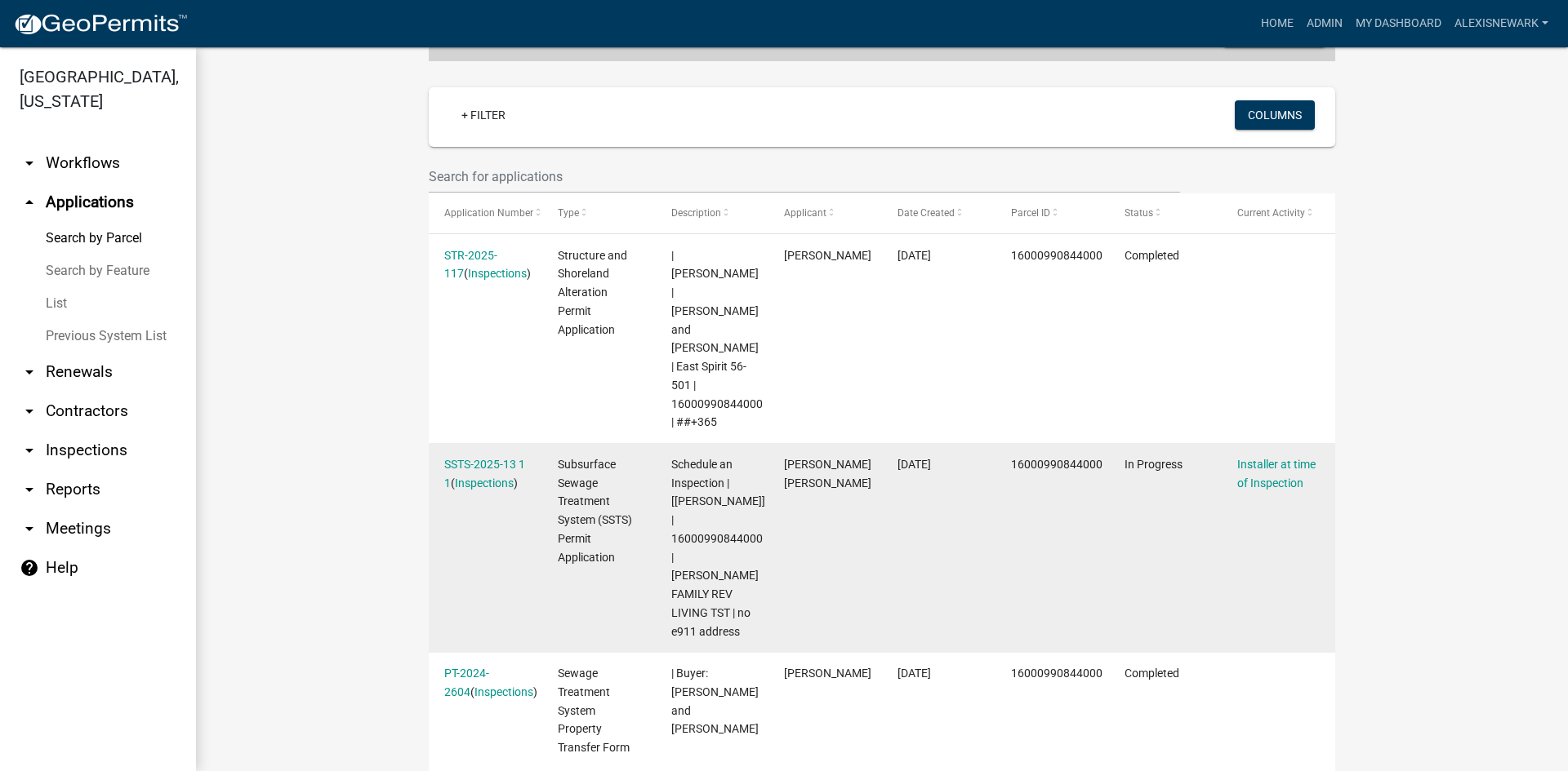
scroll to position [428, 0]
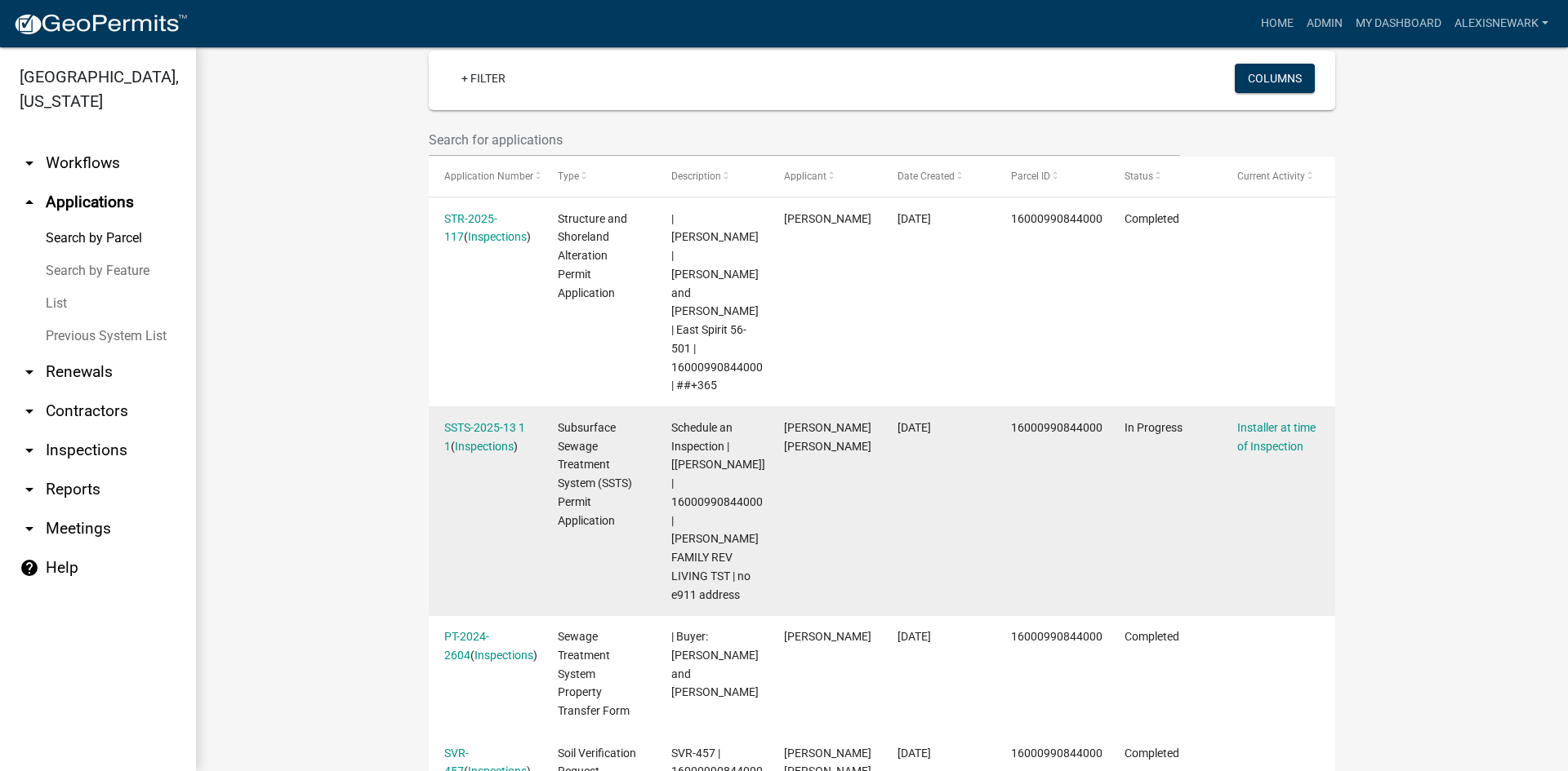
click at [722, 446] on span "Schedule an Inspection | [[PERSON_NAME]] | 16000990844000 | [PERSON_NAME] FAMIL…" at bounding box center [718, 511] width 94 height 180
click at [724, 446] on span "Schedule an Inspection | [[PERSON_NAME]] | 16000990844000 | [PERSON_NAME] FAMIL…" at bounding box center [718, 511] width 94 height 180
drag, startPoint x: 724, startPoint y: 446, endPoint x: 715, endPoint y: 448, distance: 9.2
click at [715, 448] on span "Schedule an Inspection | [[PERSON_NAME]] | 16000990844000 | [PERSON_NAME] FAMIL…" at bounding box center [718, 511] width 94 height 180
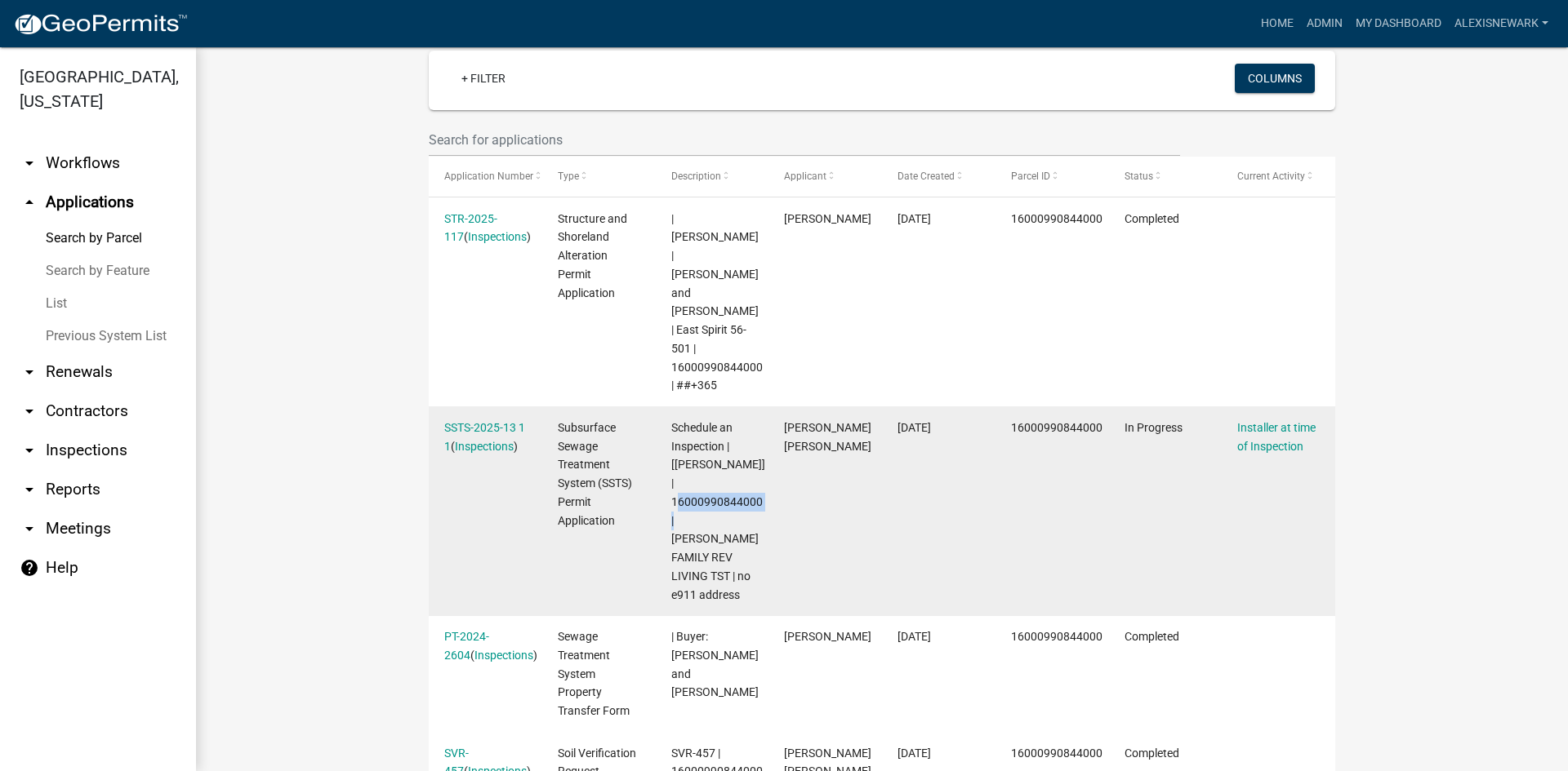
copy span "16000990844000"
drag, startPoint x: 375, startPoint y: 506, endPoint x: 429, endPoint y: 409, distance: 111.0
click at [376, 504] on wm-workflow-application-search-view "Search Map My Parcels Parcel ID: 16000990844000 Search Property Owner: Search P…" at bounding box center [881, 546] width 1307 height 1790
click at [482, 421] on link "SSTS-2025-13 1 1" at bounding box center [484, 436] width 81 height 32
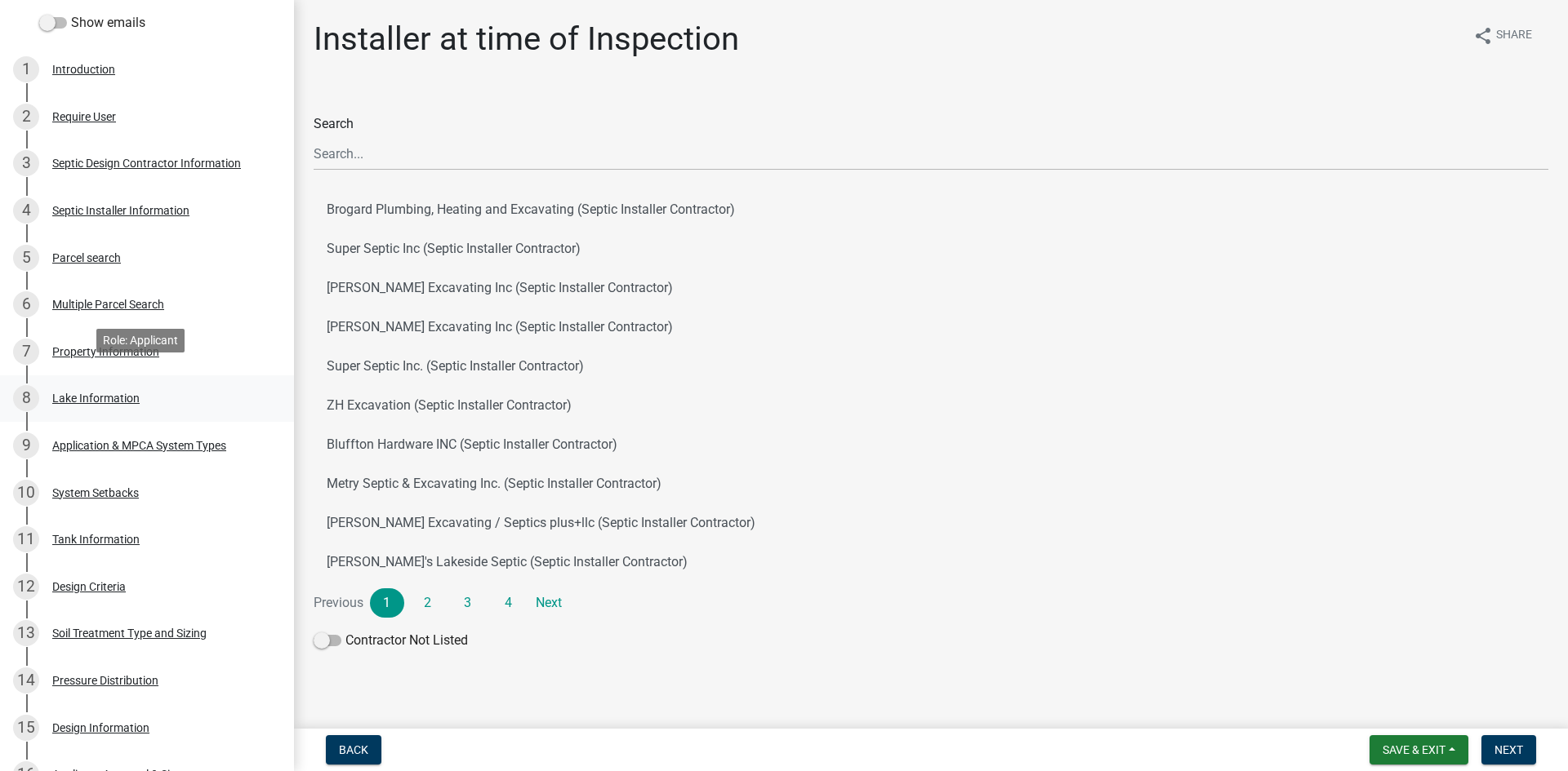
scroll to position [306, 0]
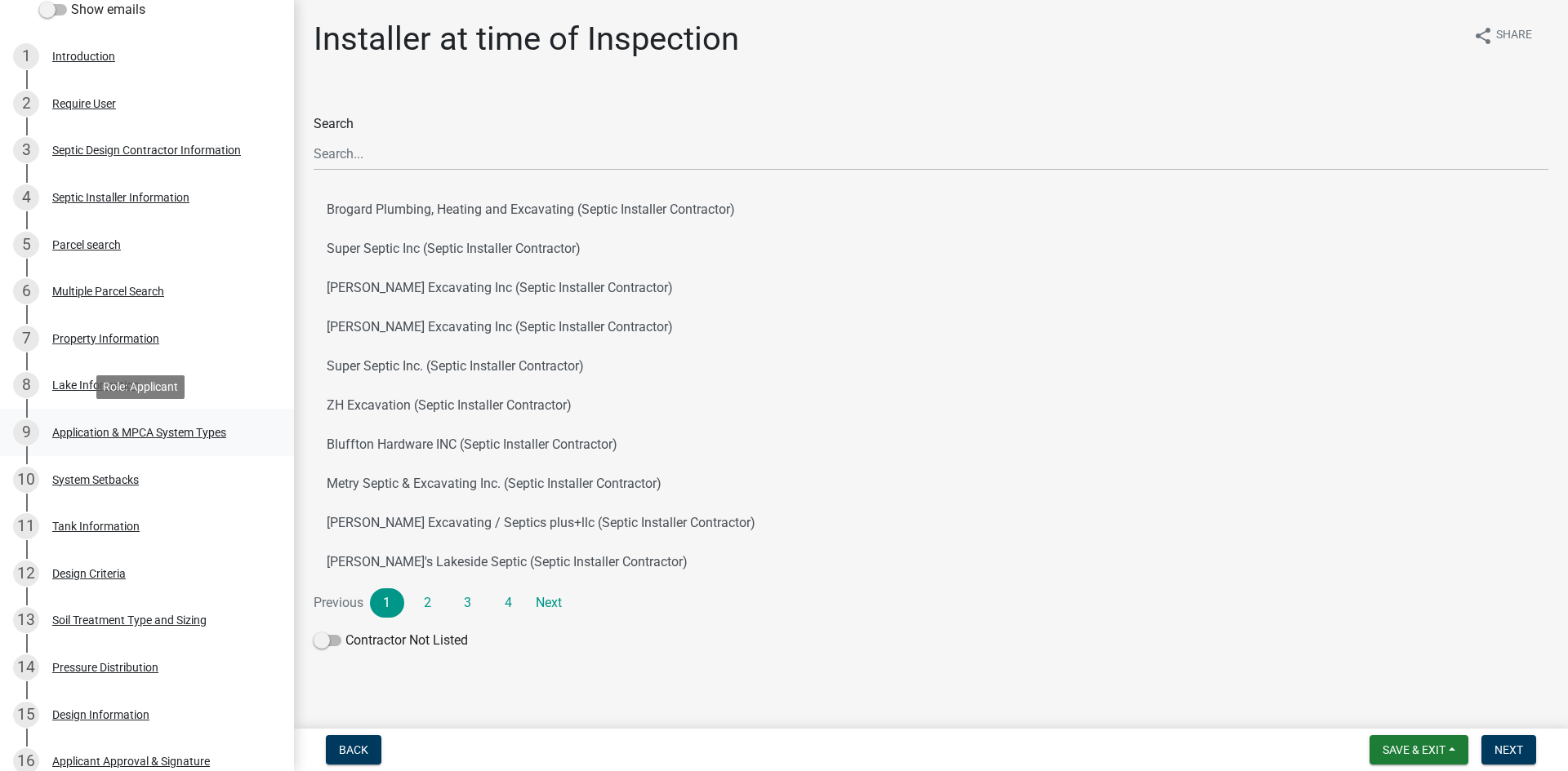
click at [161, 438] on div "Application & MPCA System Types" at bounding box center [138, 433] width 174 height 12
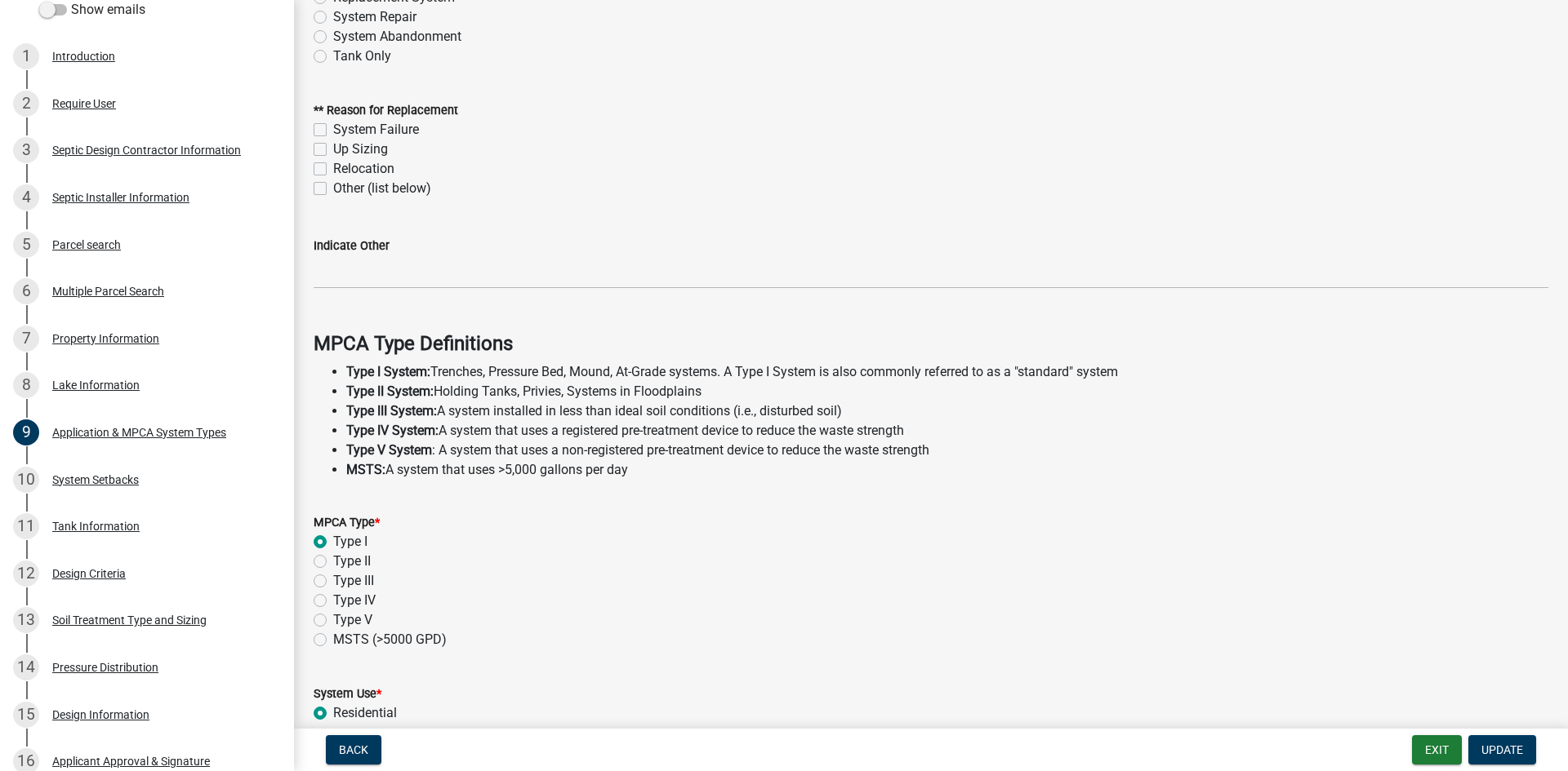
scroll to position [408, 0]
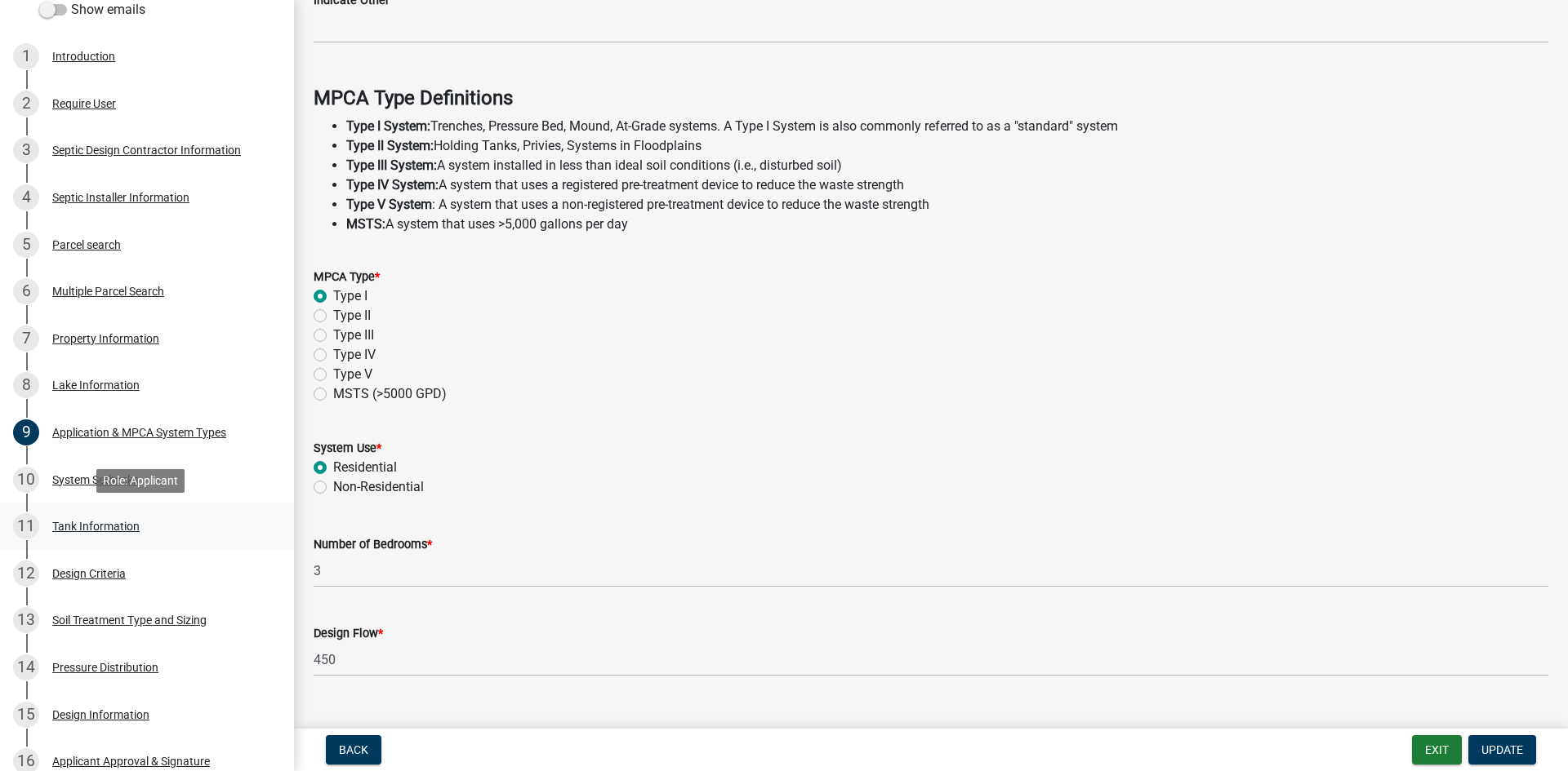
click at [220, 528] on div "11 Tank Information" at bounding box center [140, 526] width 255 height 26
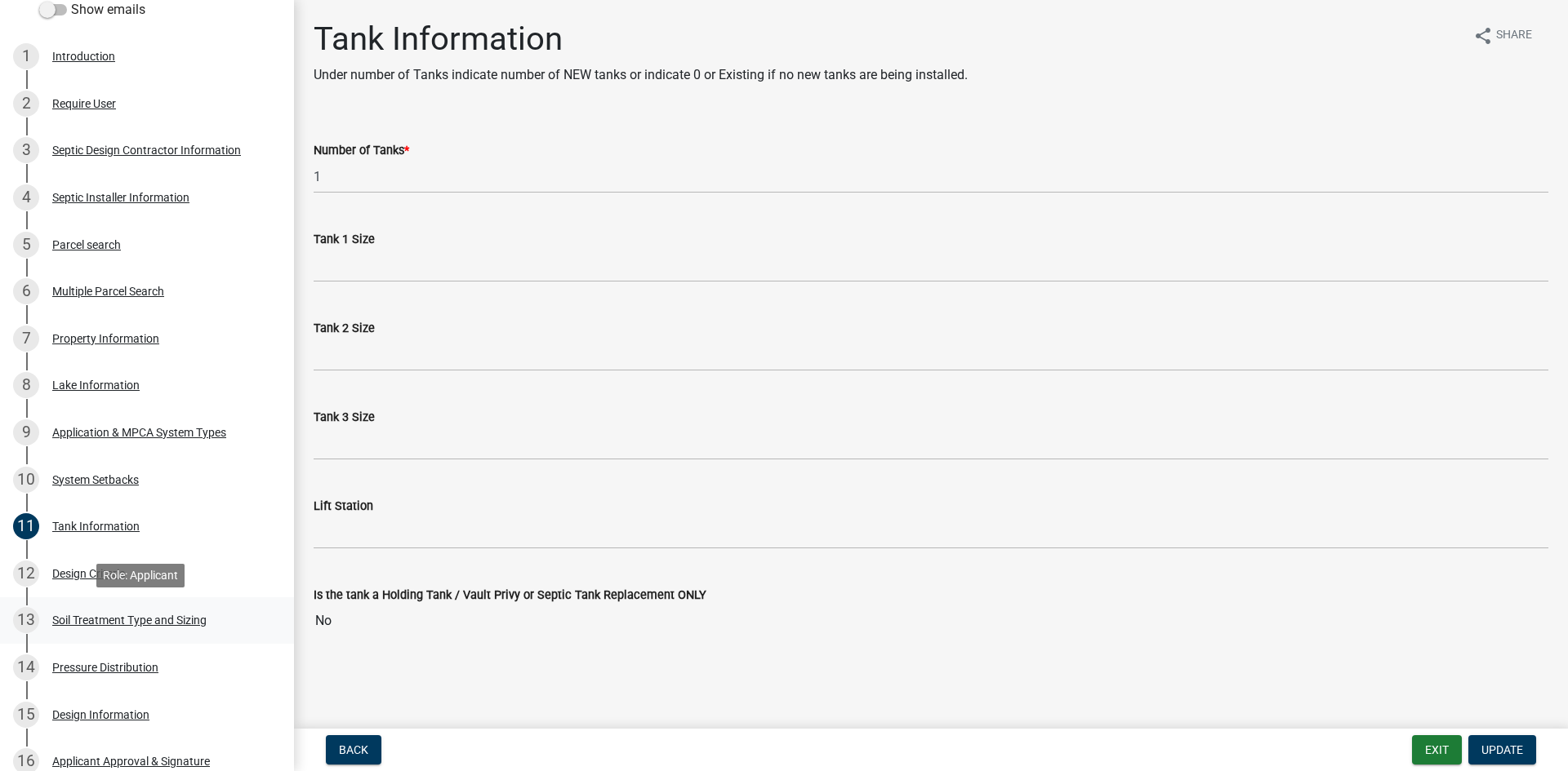
click at [204, 618] on div "Soil Treatment Type and Sizing" at bounding box center [129, 620] width 155 height 12
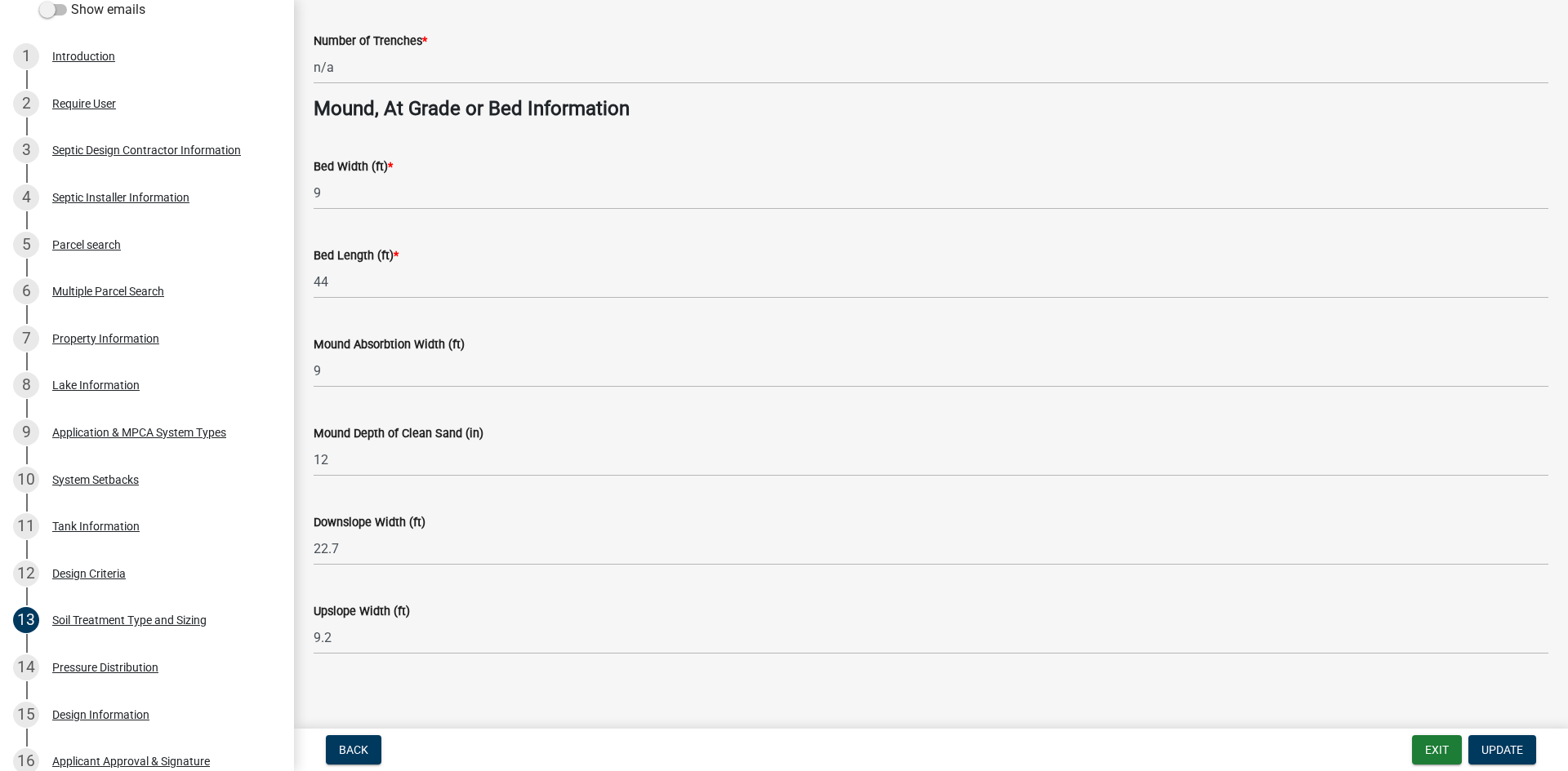
scroll to position [1156, 0]
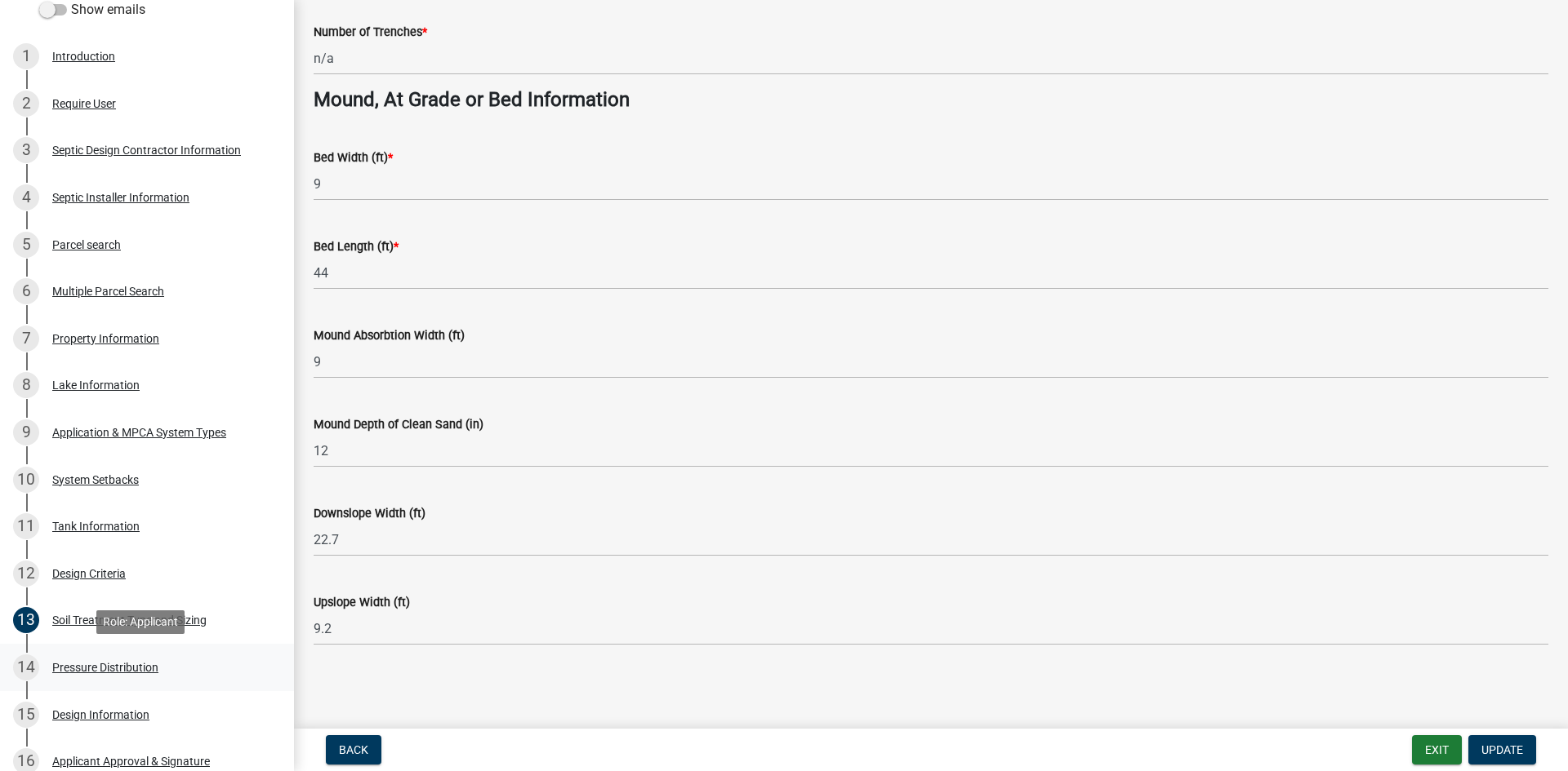
click at [276, 649] on link "14 Pressure Distribution" at bounding box center [146, 667] width 294 height 47
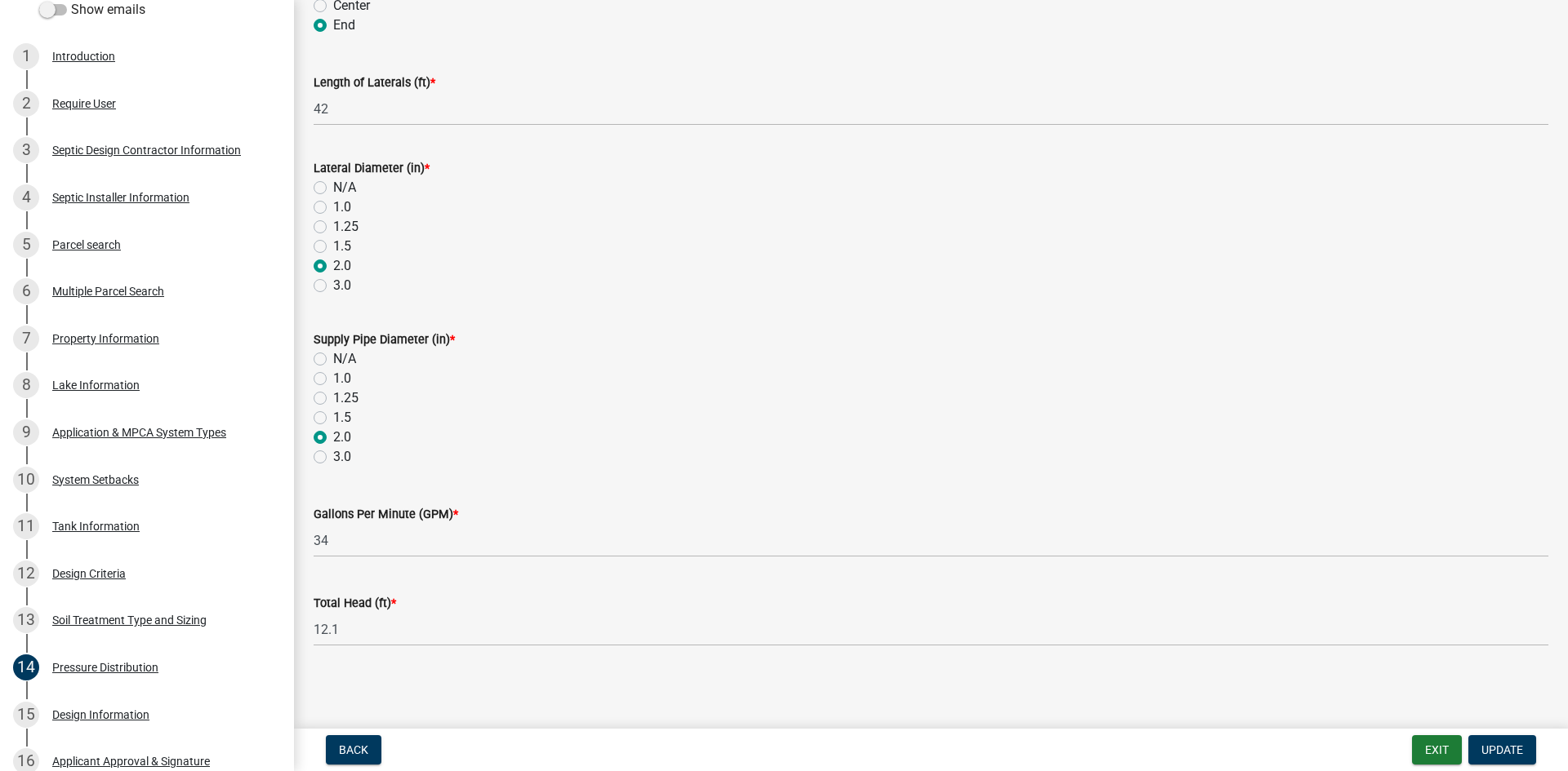
scroll to position [555, 0]
click at [272, 552] on link "12 Design Criteria" at bounding box center [146, 574] width 294 height 47
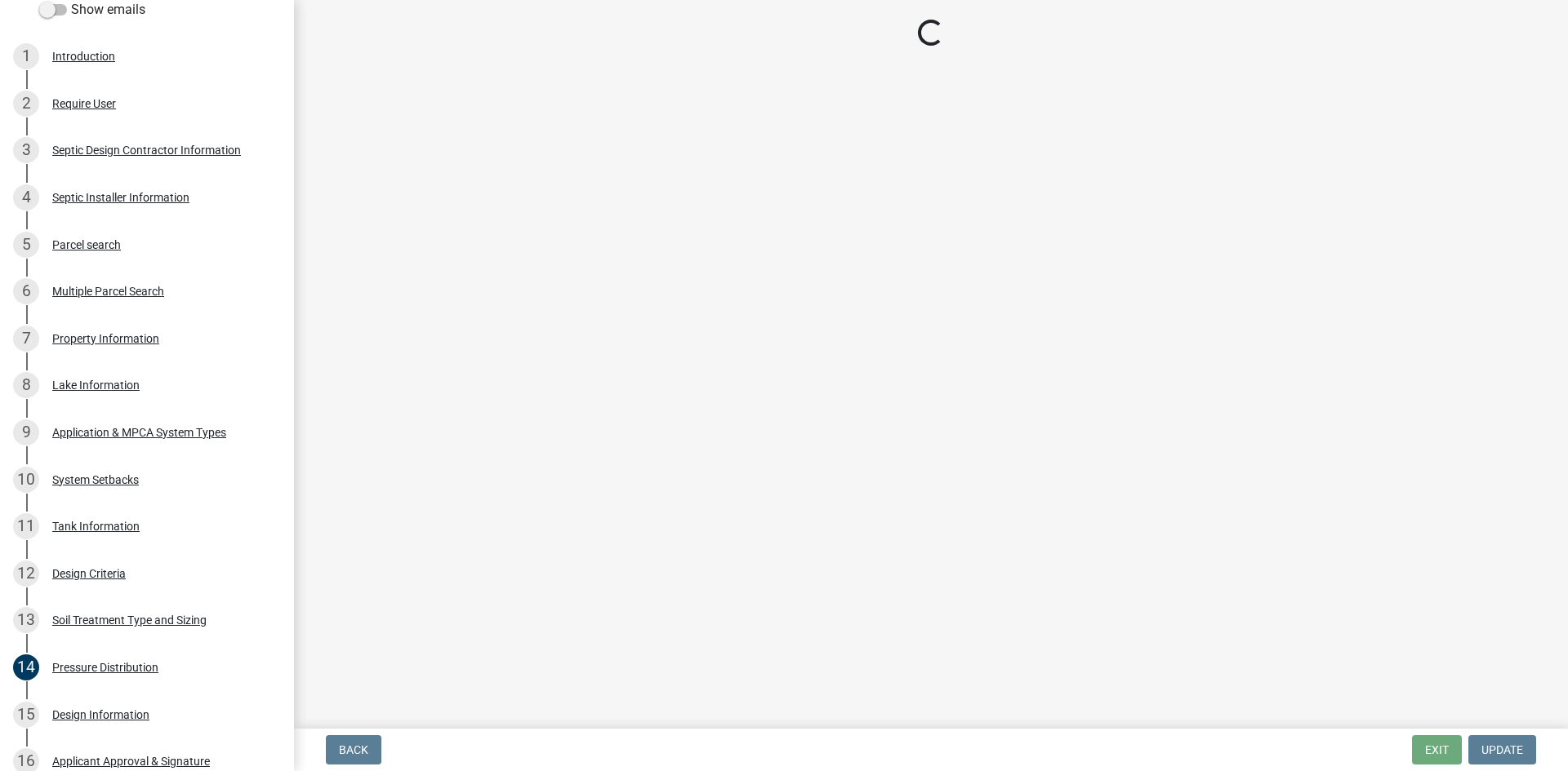
select select "eaa6e4cf-be76-4366-bfe5-e87acfaaf3f4"
select select "6a6ab172-1321-4f18-8c37-999bd65d2f3f"
select select "77ed3ba4-a6d5-4048-ab27-59c0bc717e6e"
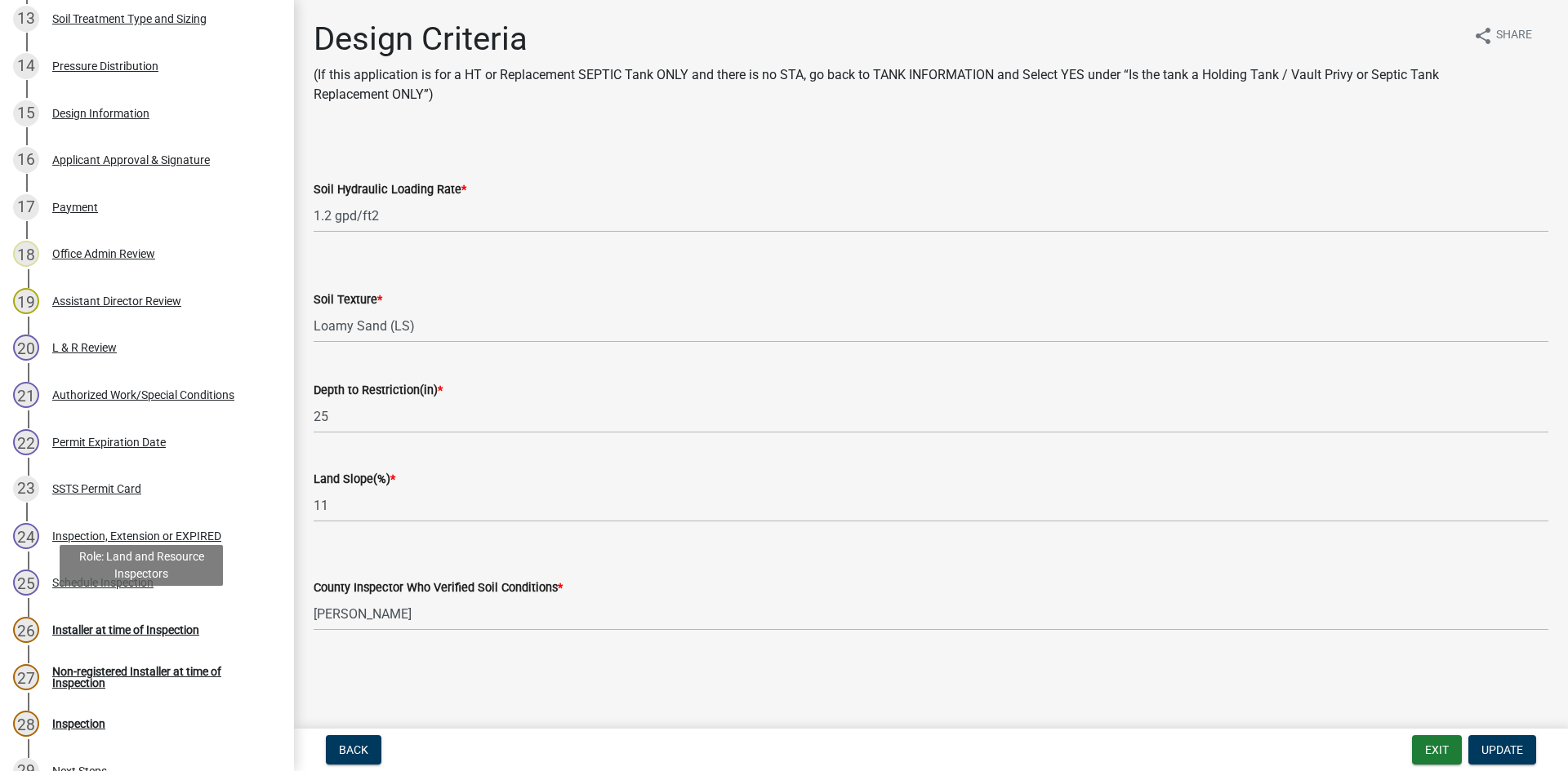
scroll to position [918, 0]
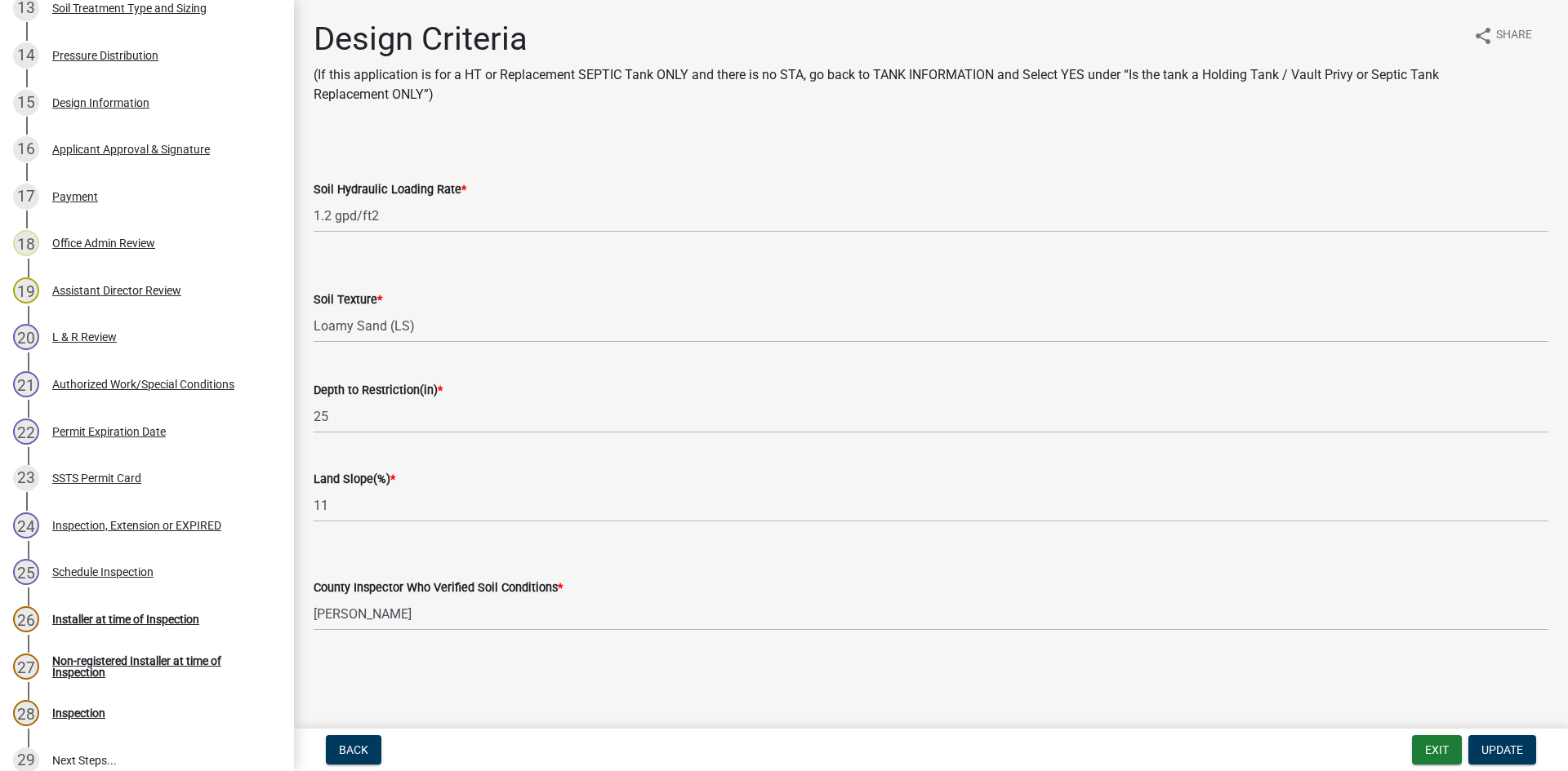
click at [140, 385] on div "Authorized Work/Special Conditions" at bounding box center [143, 385] width 182 height 12
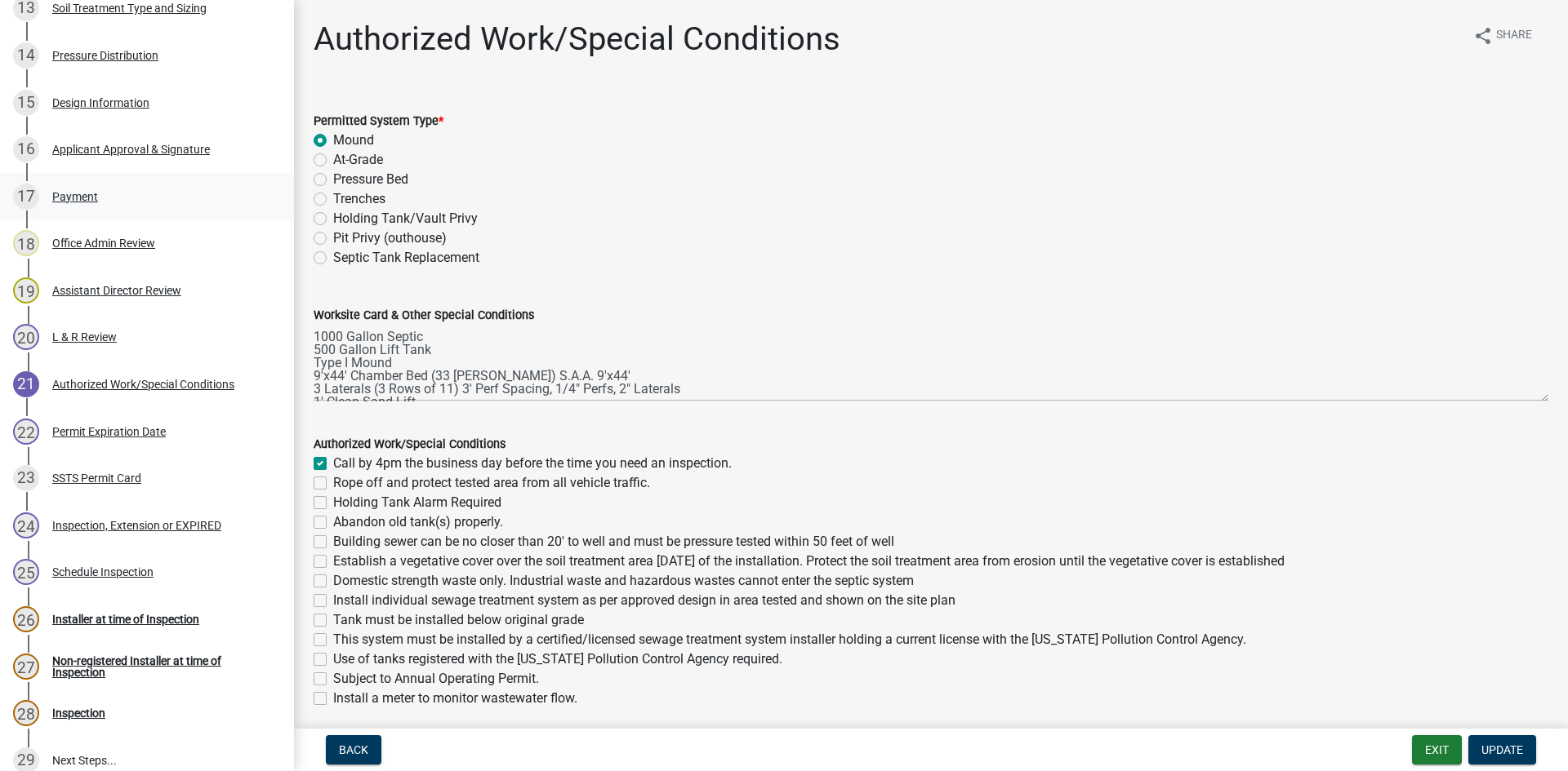
scroll to position [898, 0]
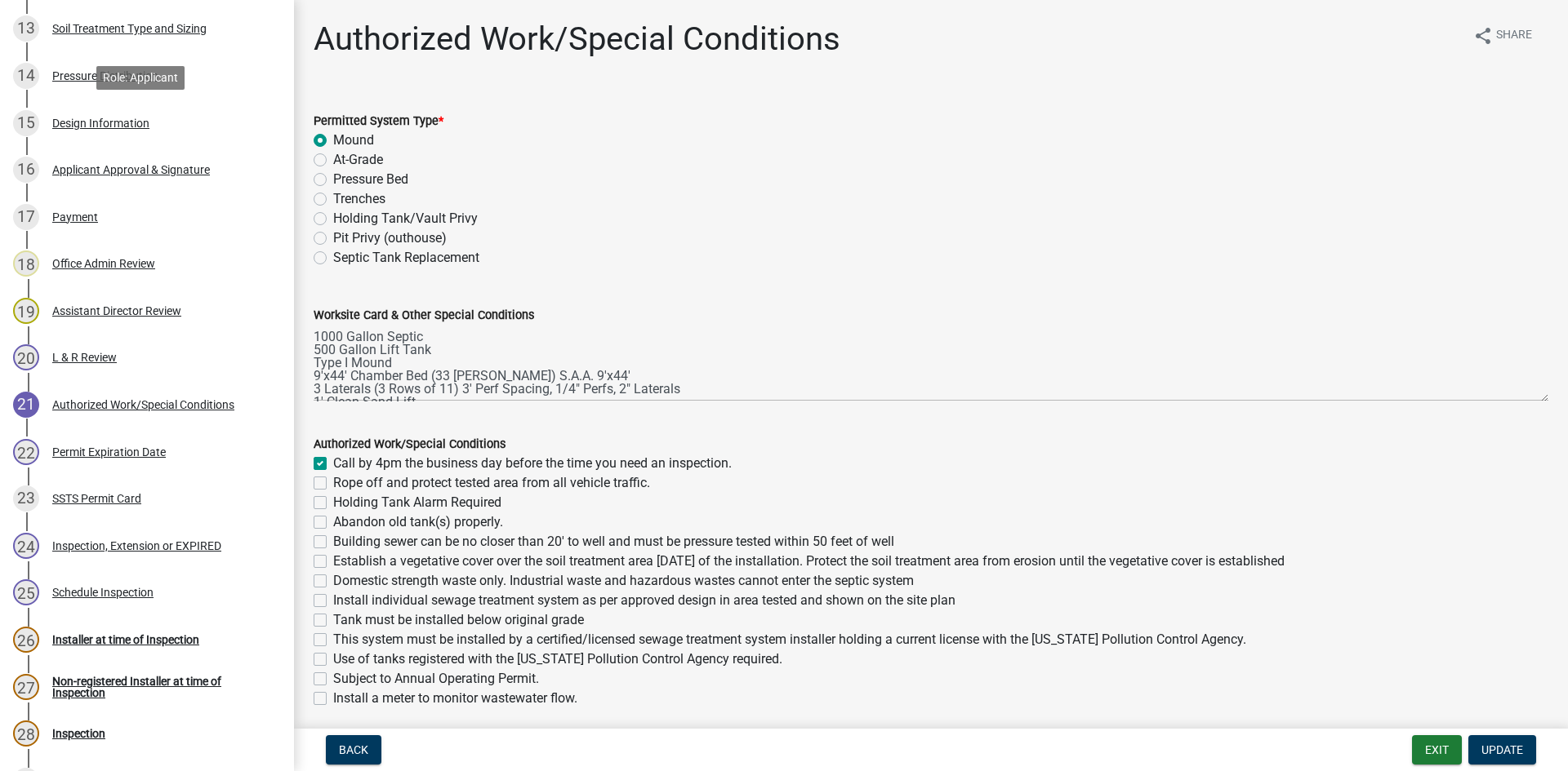
click at [135, 135] on div "15 Design Information" at bounding box center [140, 123] width 255 height 26
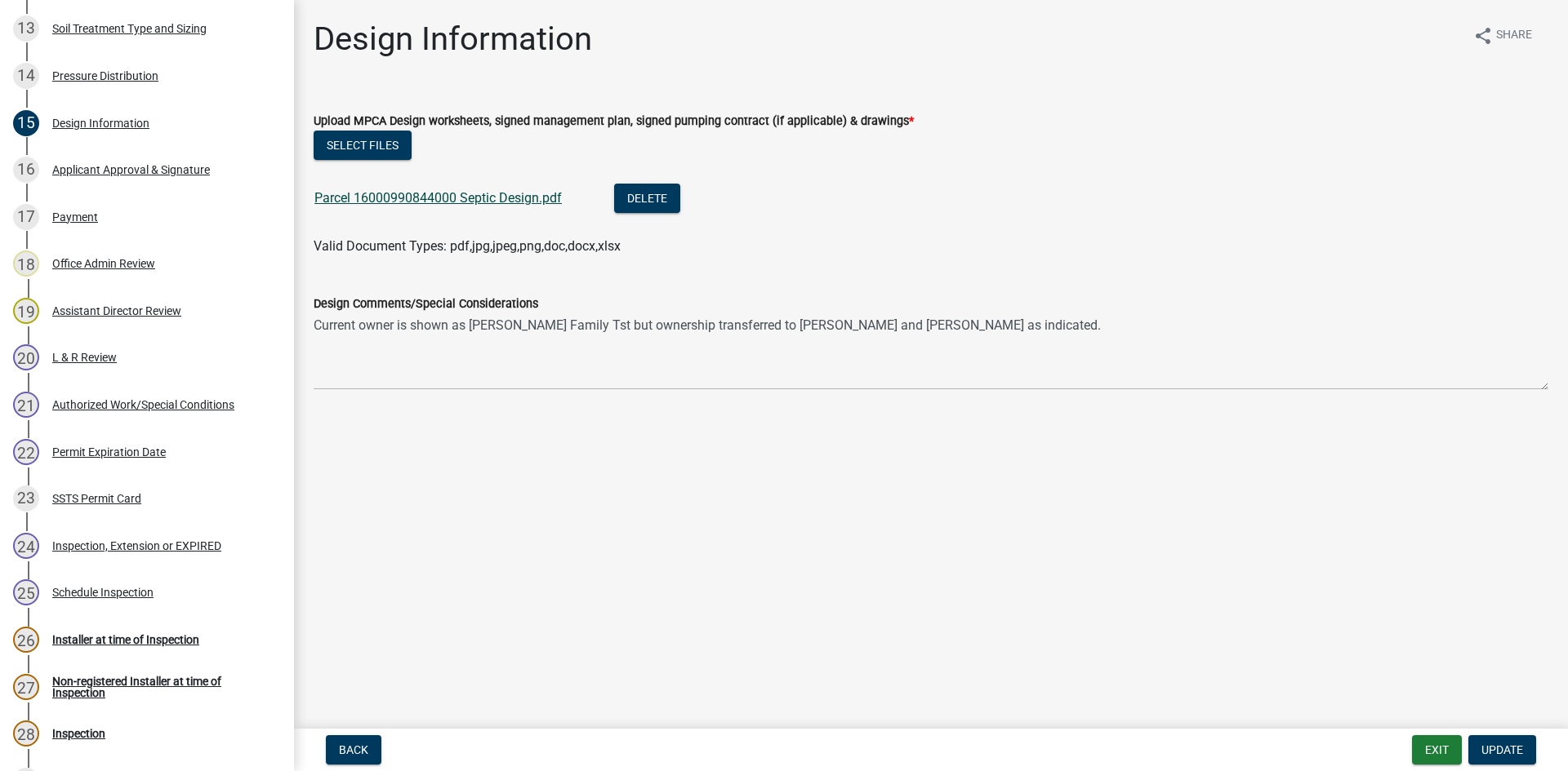
click at [429, 195] on link "Parcel 16000990844000 Septic Design.pdf" at bounding box center [438, 197] width 247 height 15
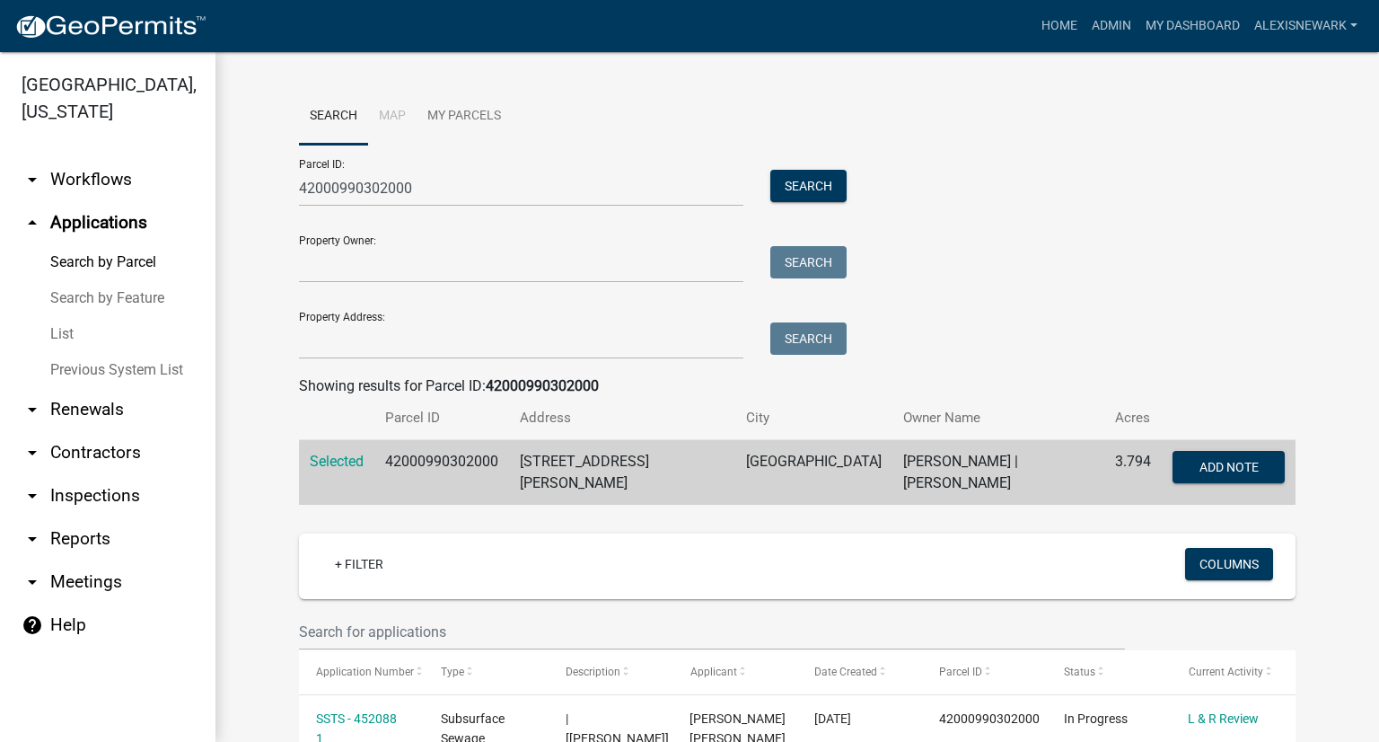
scroll to position [155, 0]
